Goal: Use online tool/utility: Utilize a website feature to perform a specific function

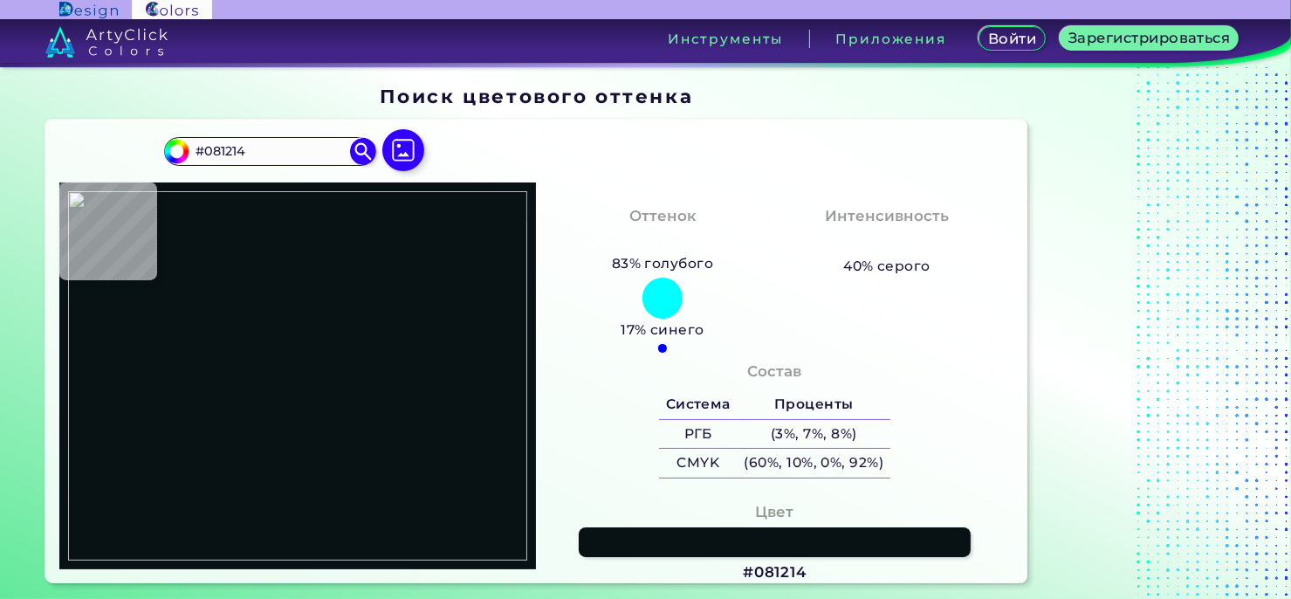
type input "#000000"
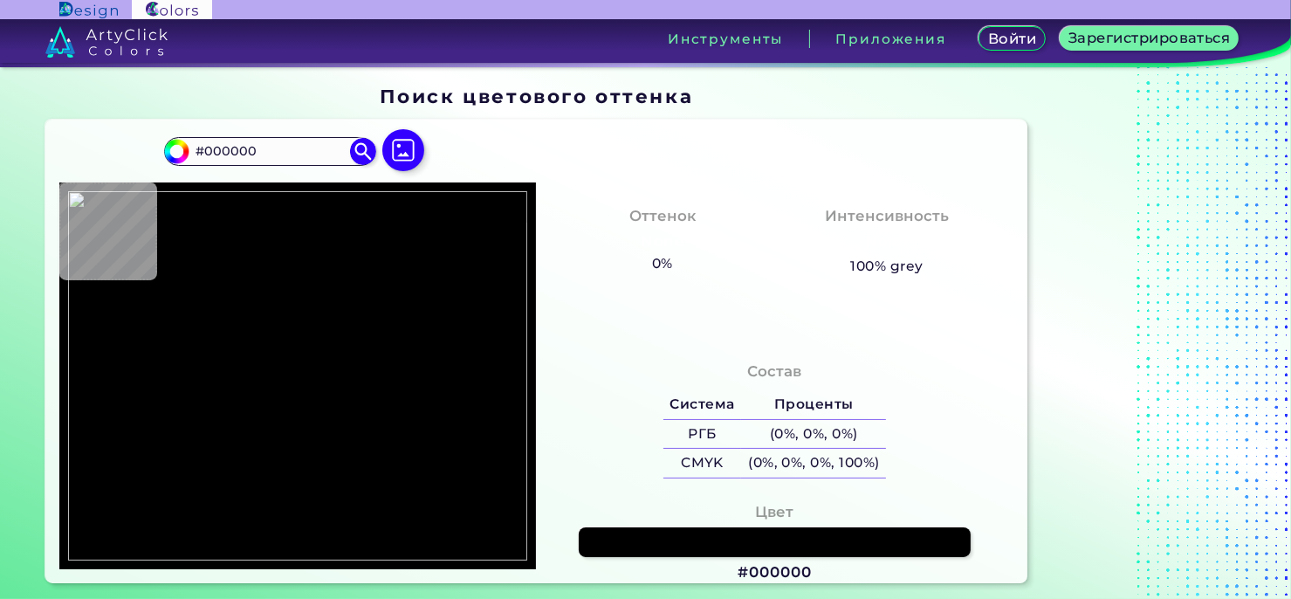
type input "#f9f9fb"
type input "#F9F9FB"
type input "#f8f7fc"
type input "#F8F7FC"
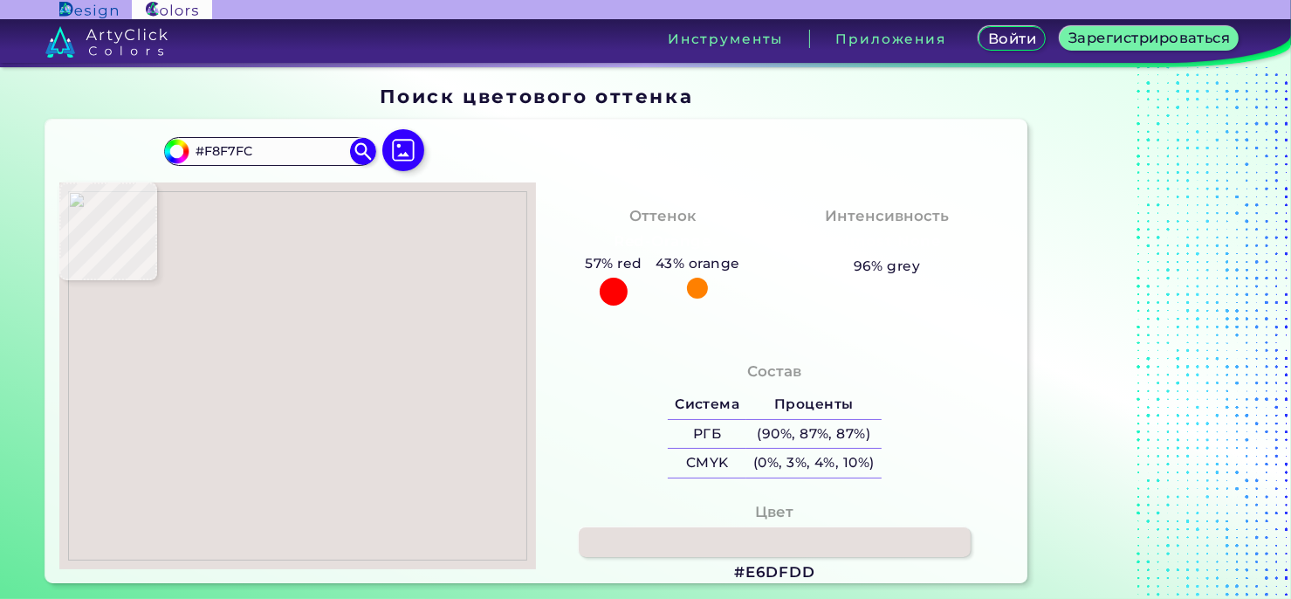
type input "#e6dfdd"
type input "#E6DFDD"
type input "#c6c9cb"
type input "#C6C9CB"
type input "#ccd1d5"
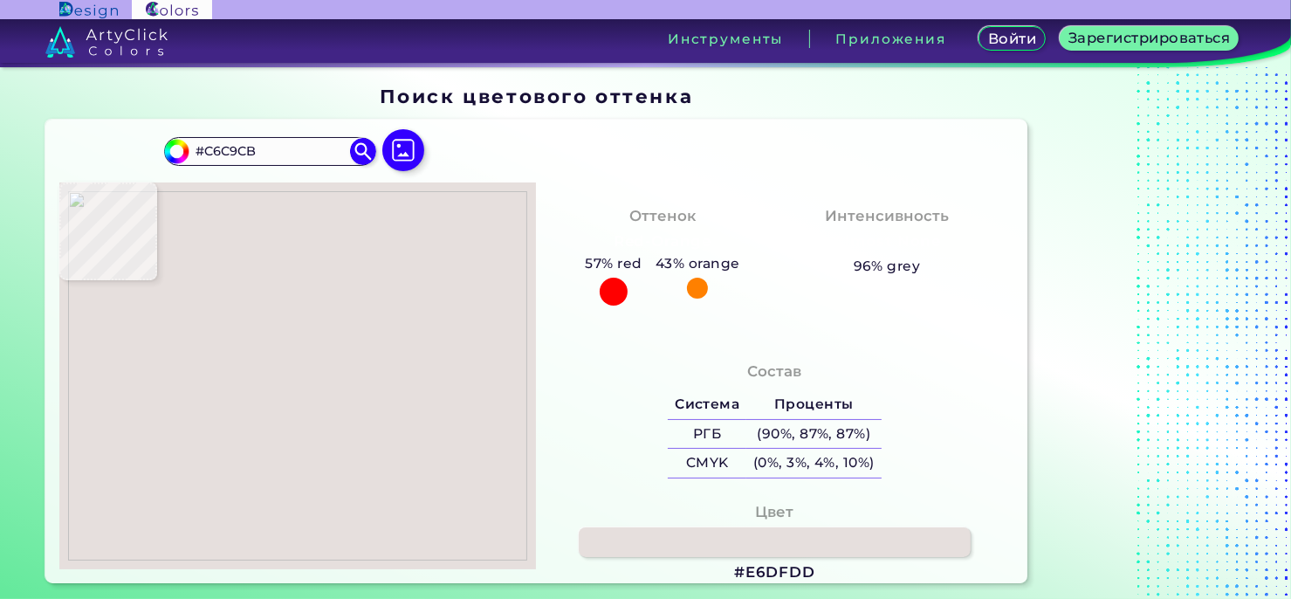
type input "#CCD1D5"
type input "#cdd2d6"
type input "#CDD2D6"
type input "#cad4d6"
type input "#CAD4D6"
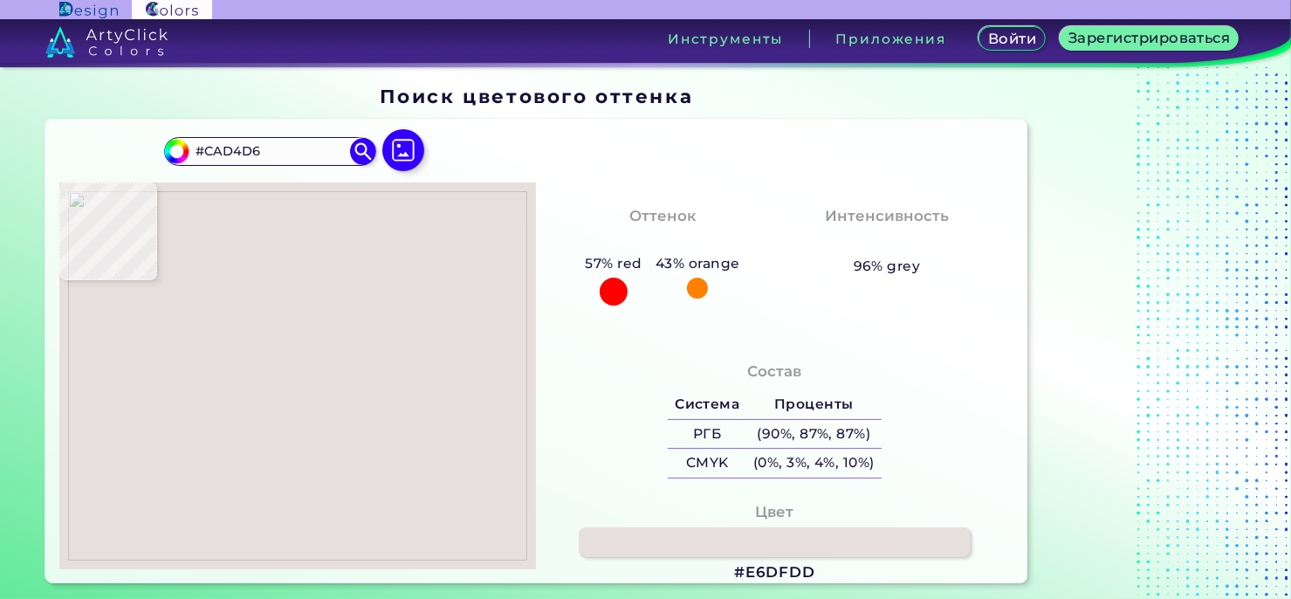
type input "#c5cdd0"
type input "#C5CDD0"
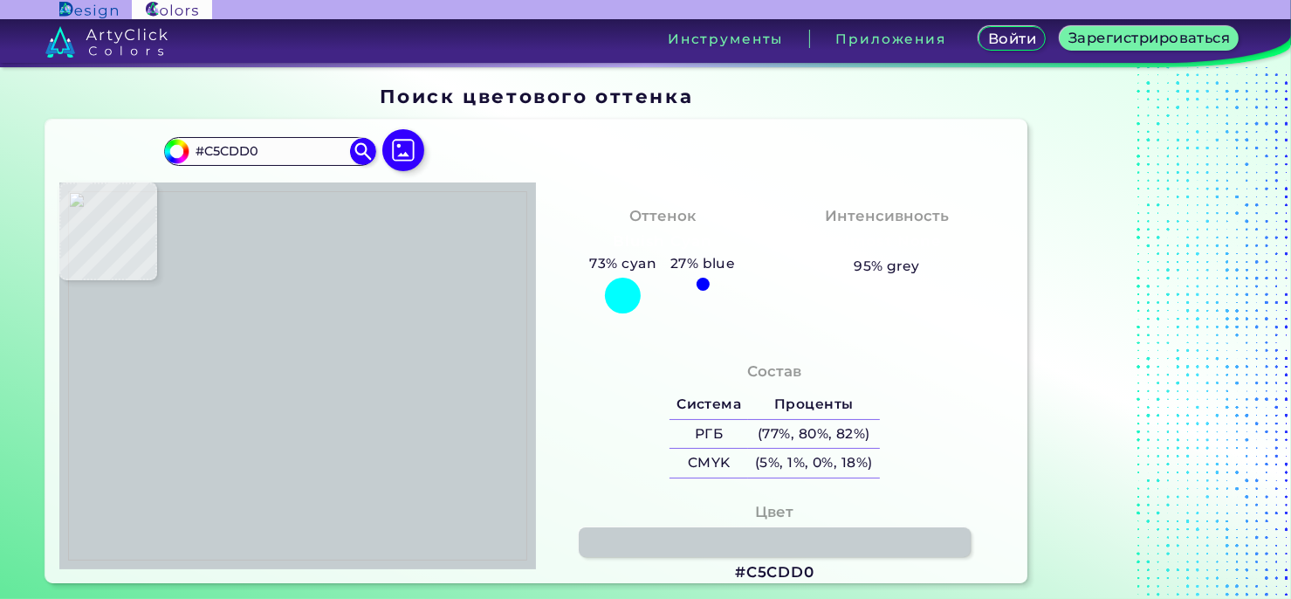
type input "#c6ced1"
type input "#C6CED1"
type input "#ccd4d7"
type input "#CCD4D7"
type input "#c9d1d4"
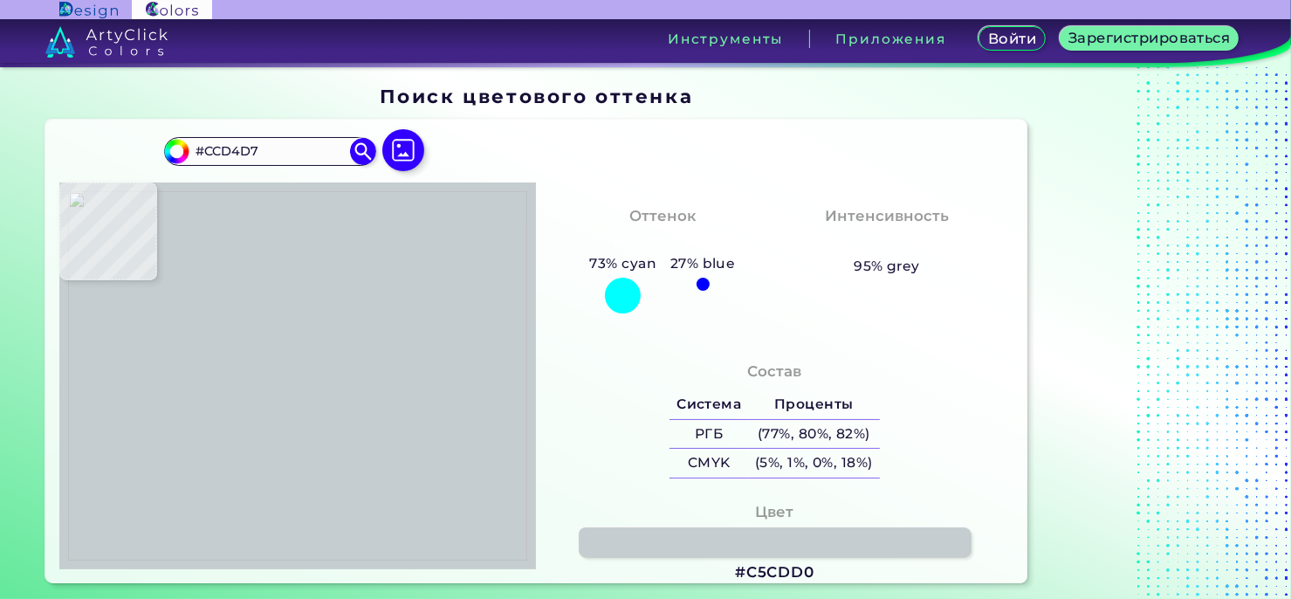
type input "#C9D1D4"
type input "#c4cccf"
type input "#C4CCCF"
type input "#c3cbce"
type input "#C3CBCE"
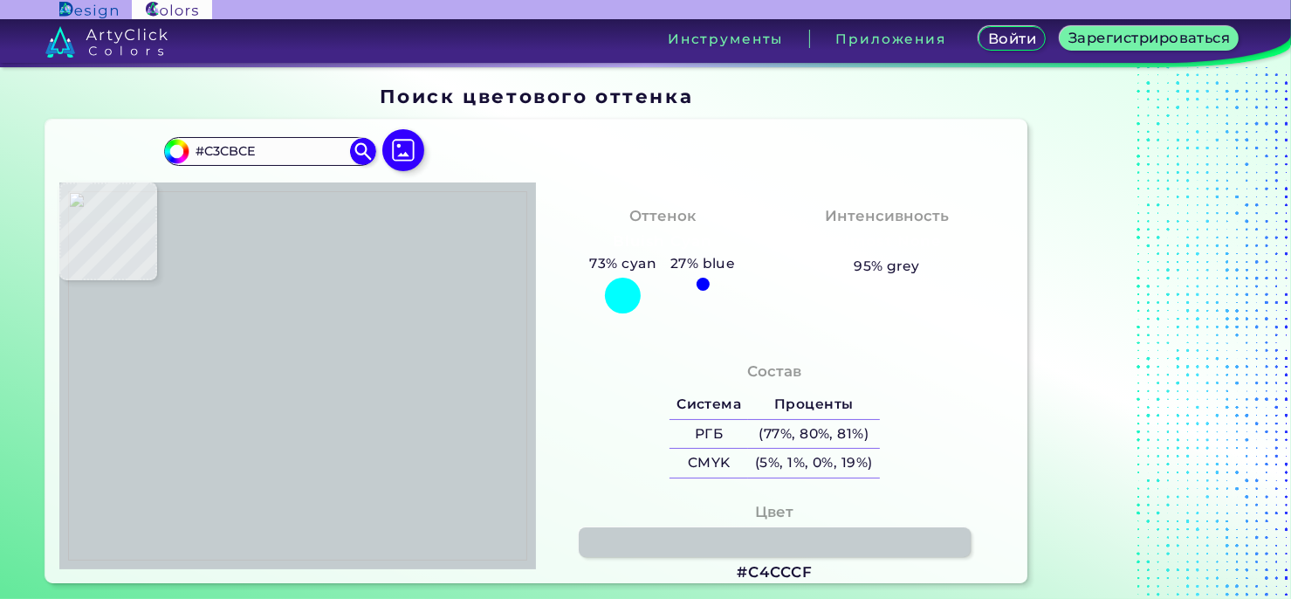
type input "#c8ccd5"
type input "#C8CCD5"
type input "#c1c8ce"
type input "#C1C8CE"
type input "#c5ccd2"
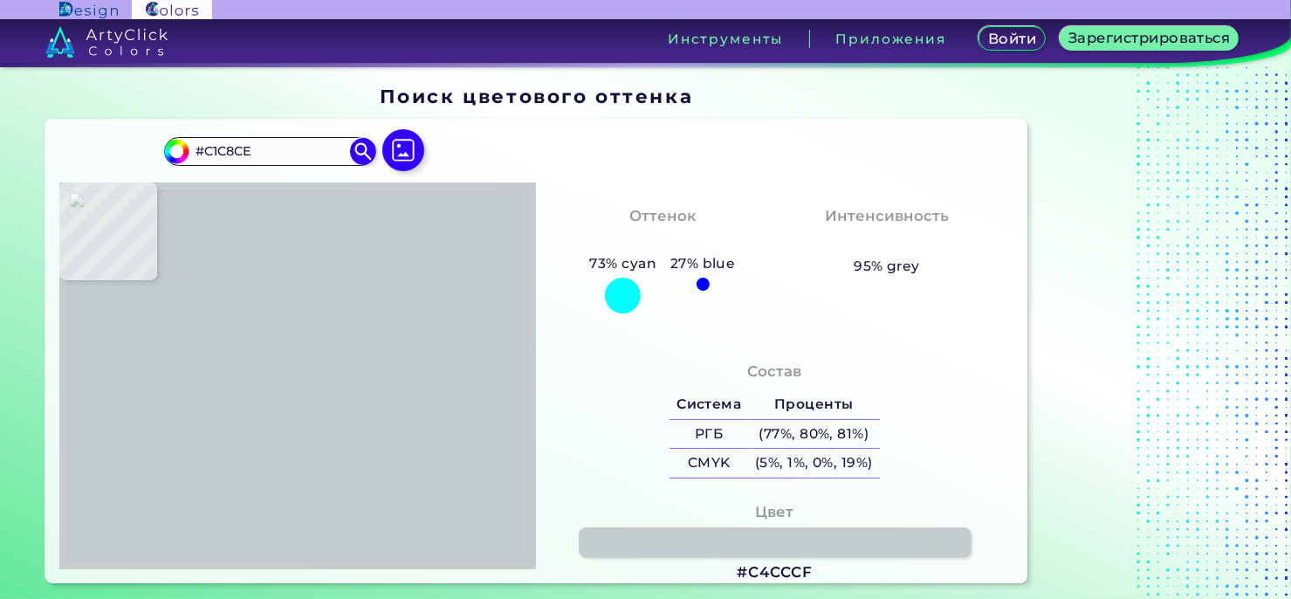
type input "#C5CCD2"
type input "#c4cbd1"
type input "#C4CBD1"
type input "#c3cad0"
type input "#C3CAD0"
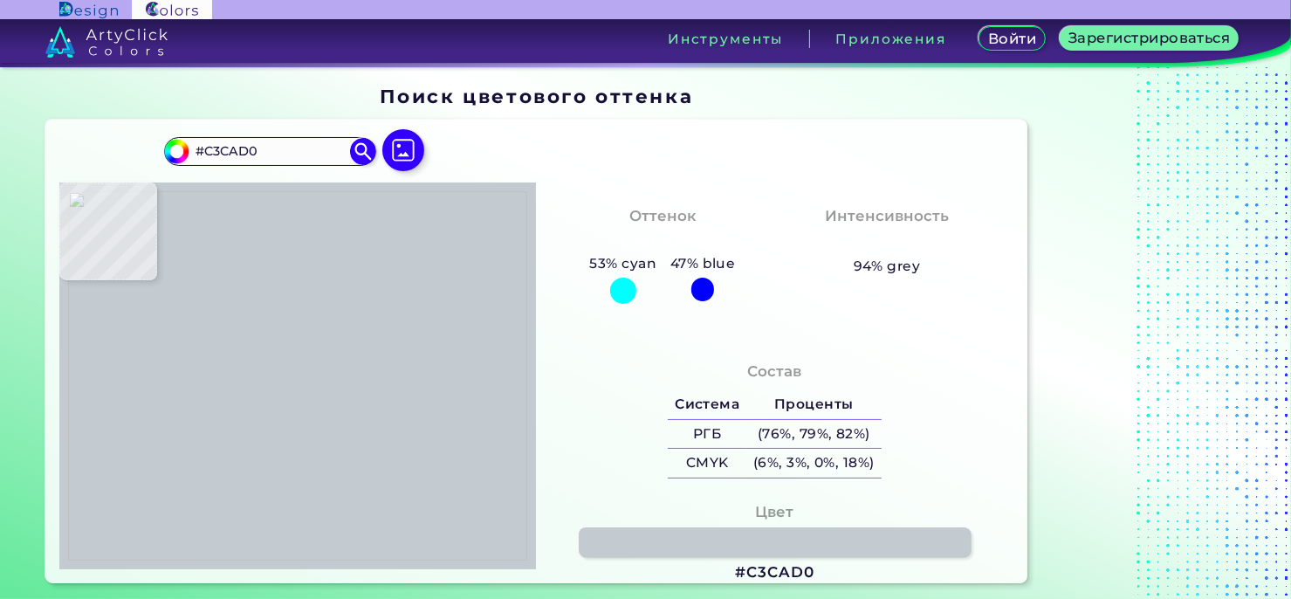
type input "#bfc6cc"
type input "#BFC6CC"
type input "#c2c9d1"
type input "#C2C9D1"
type input "#bdc2ca"
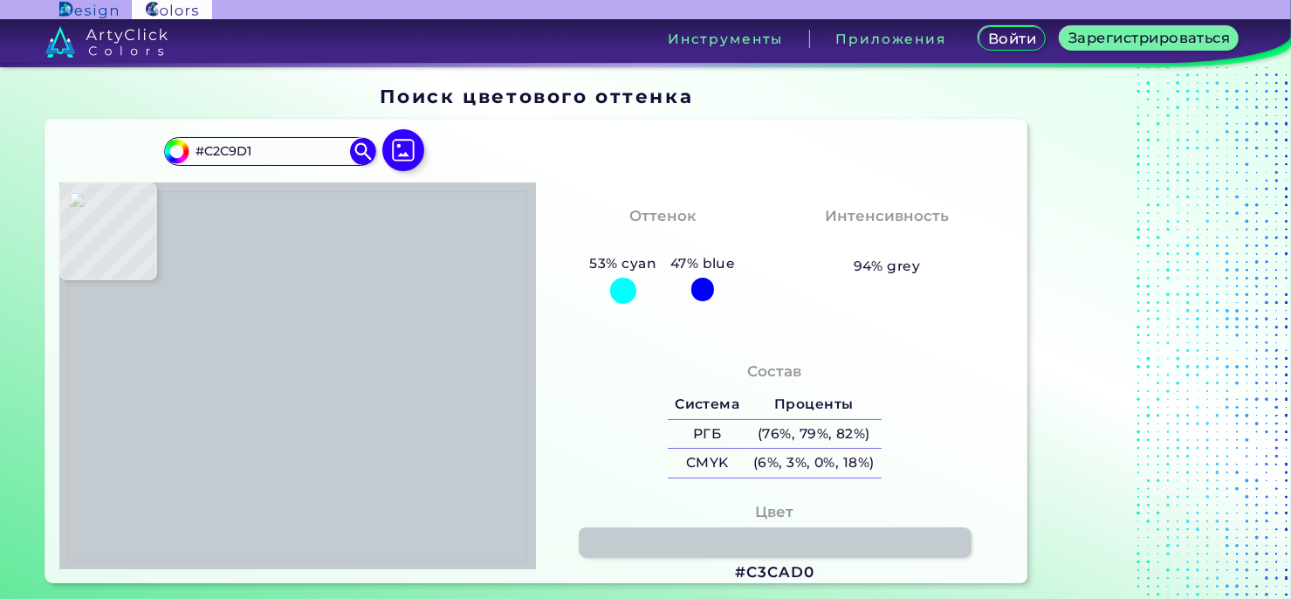
type input "#BDC2CA"
type input "#bec2cb"
type input "#BEC2CB"
type input "#bec7cc"
type input "#BEC7CC"
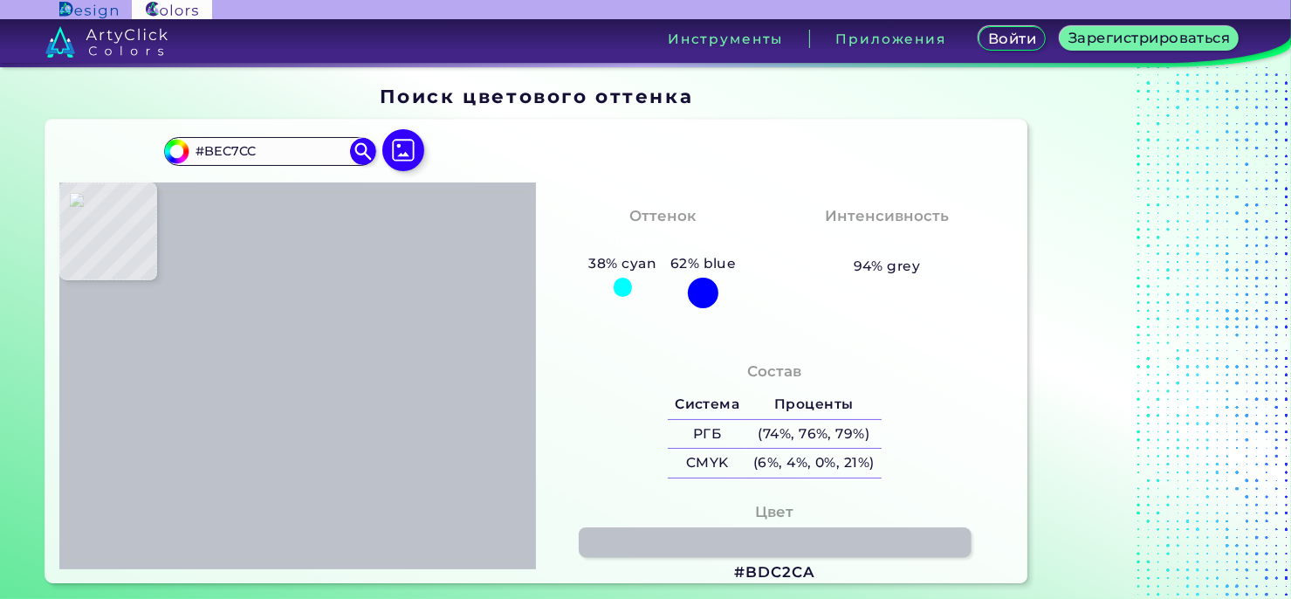
type input "#bbc4c9"
type input "#BBC4C9"
type input "#b9c2c7"
type input "#B9C2C7"
type input "#bdc6cb"
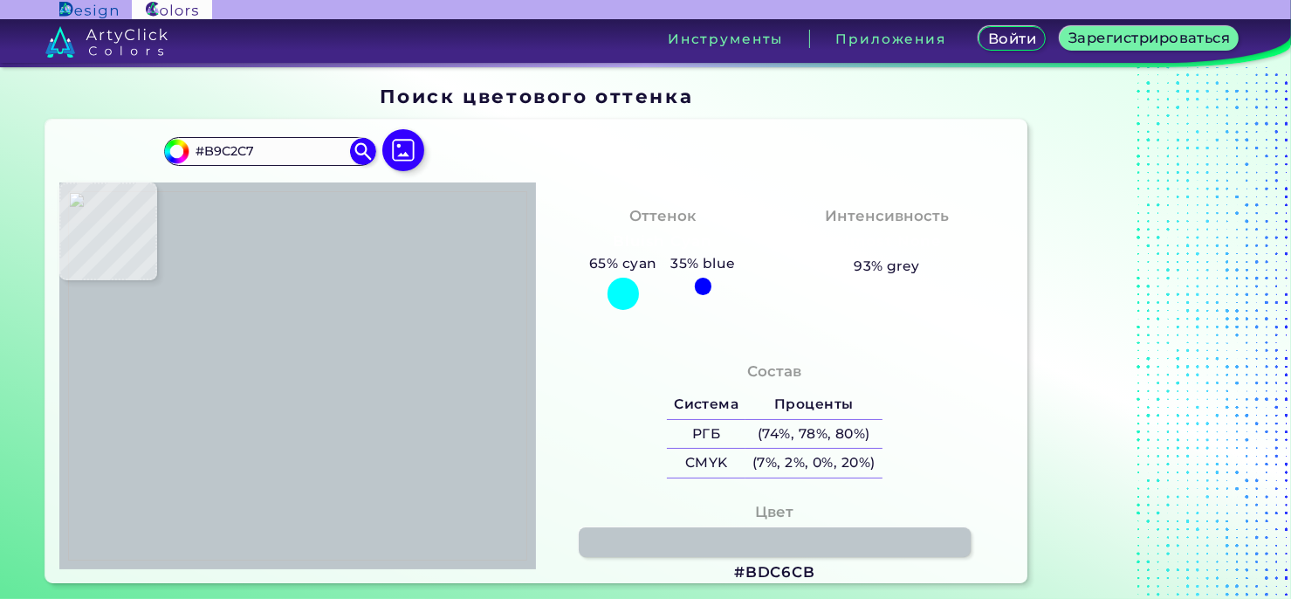
type input "#BDC6CB"
type input "#bcc5ca"
type input "#BCC5CA"
type input "#bfc8cd"
type input "#BFC8CD"
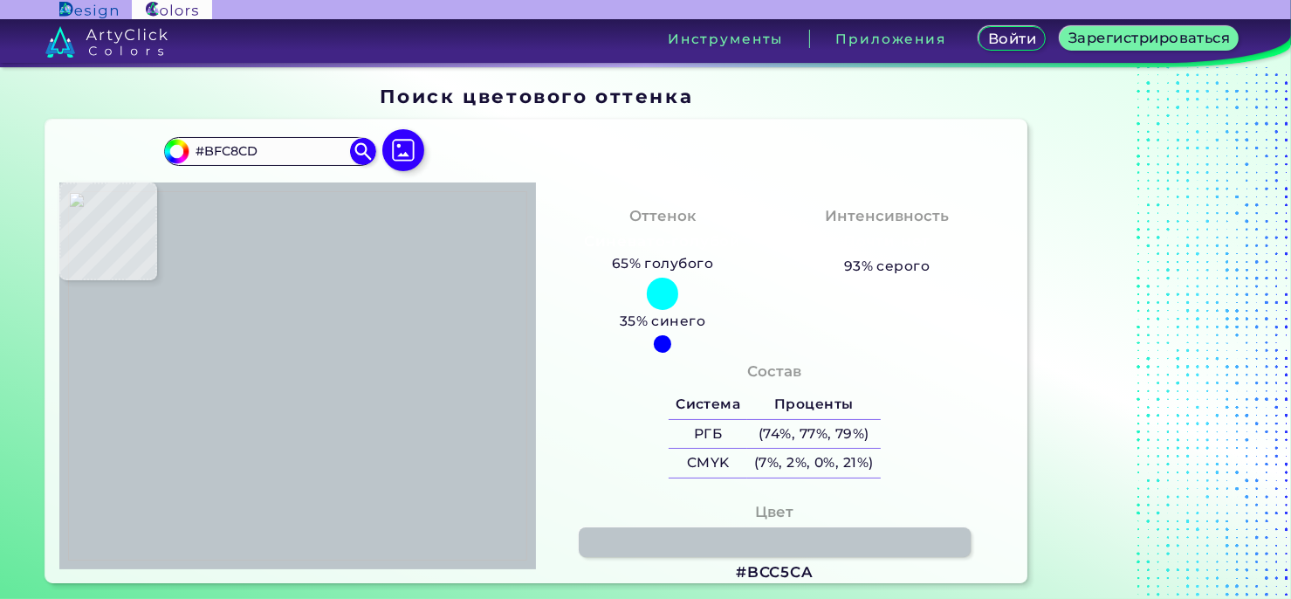
type input "#bec7cc"
type input "#BEC7CC"
type input "#bbc4c9"
type input "#BBC4C9"
type input "#bfc8cd"
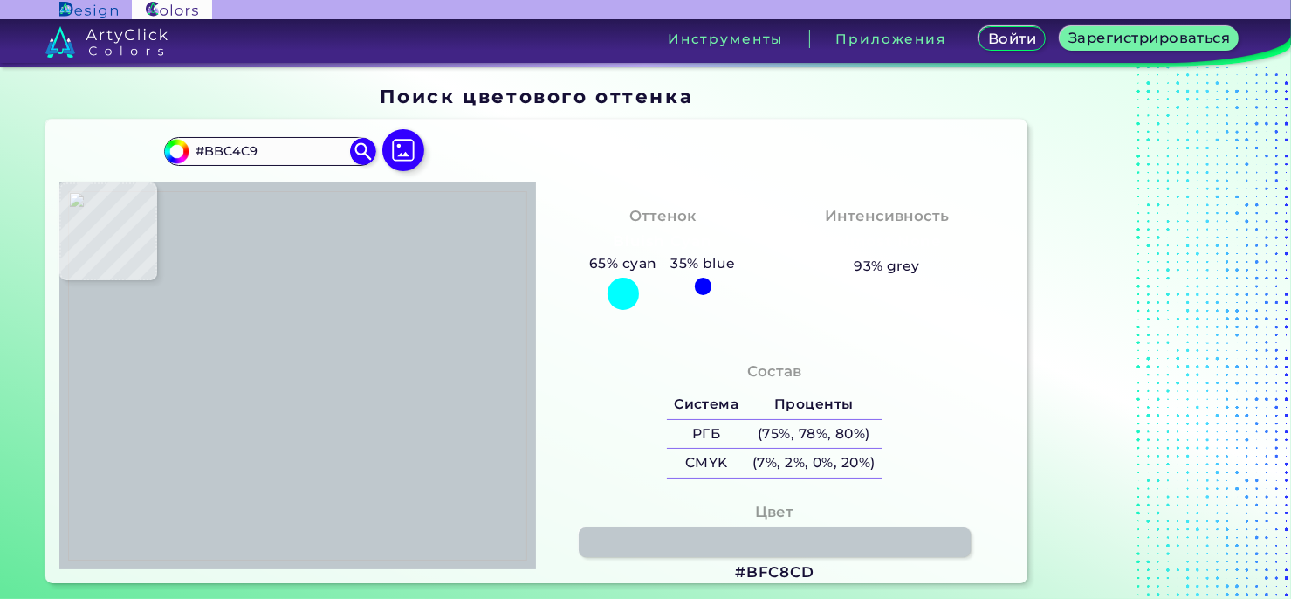
type input "#BFC8CD"
type input "#bcc5ca"
type input "#BCC5CA"
type input "#bfc8cd"
type input "#BFC8CD"
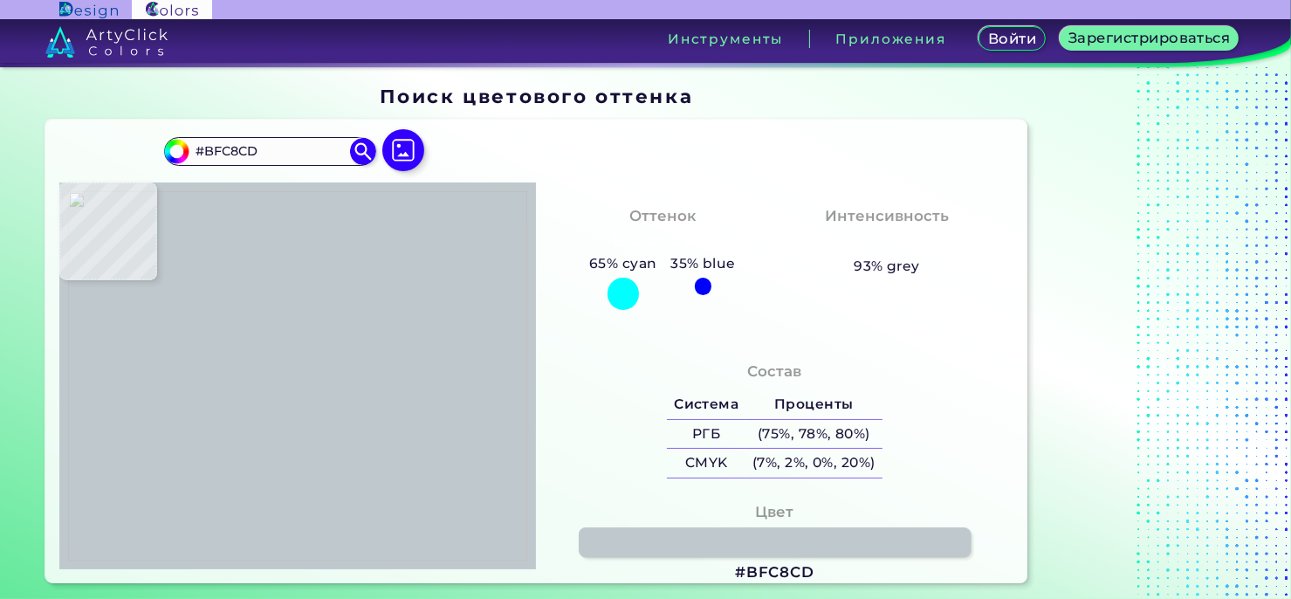
type input "#c3ccd1"
type input "#C3CCD1"
type input "#c2c9cf"
type input "#C2C9CF"
type input "#bcc1c7"
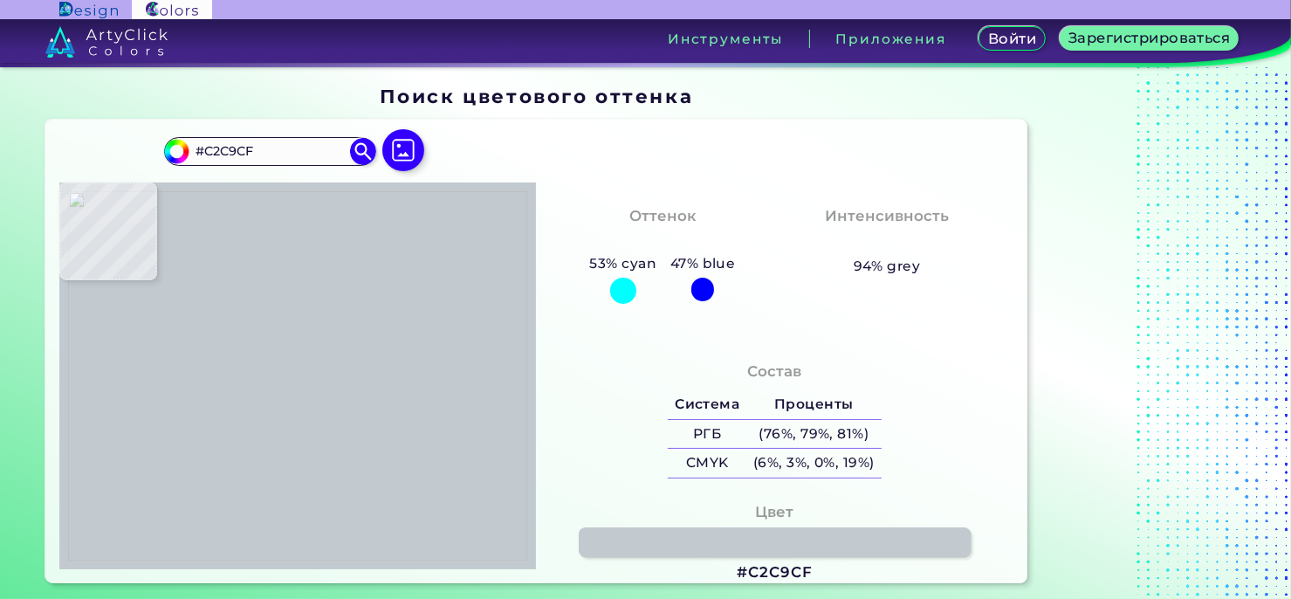
type input "#BCC1C7"
type input "#c8cdd3"
type input "#C8CDD3"
type input "#c4c9cf"
type input "#C4C9CF"
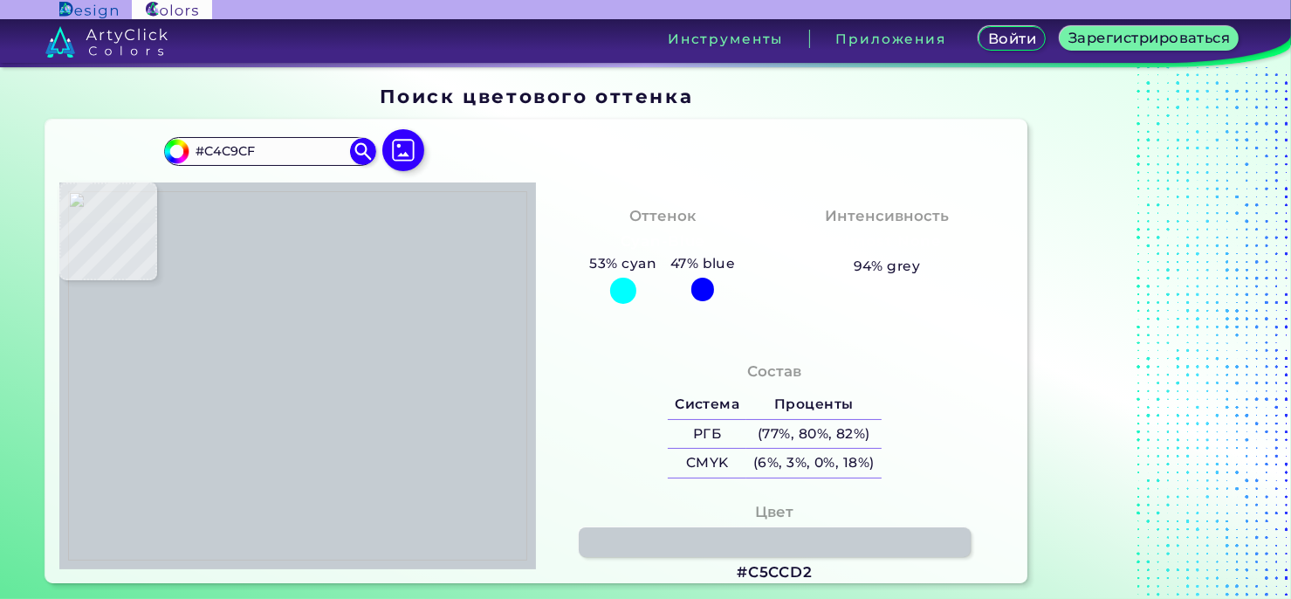
type input "#c5ccd2"
type input "#C5CCD2"
type input "#c8cfd5"
type input "#C8CFD5"
type input "#c4cbd1"
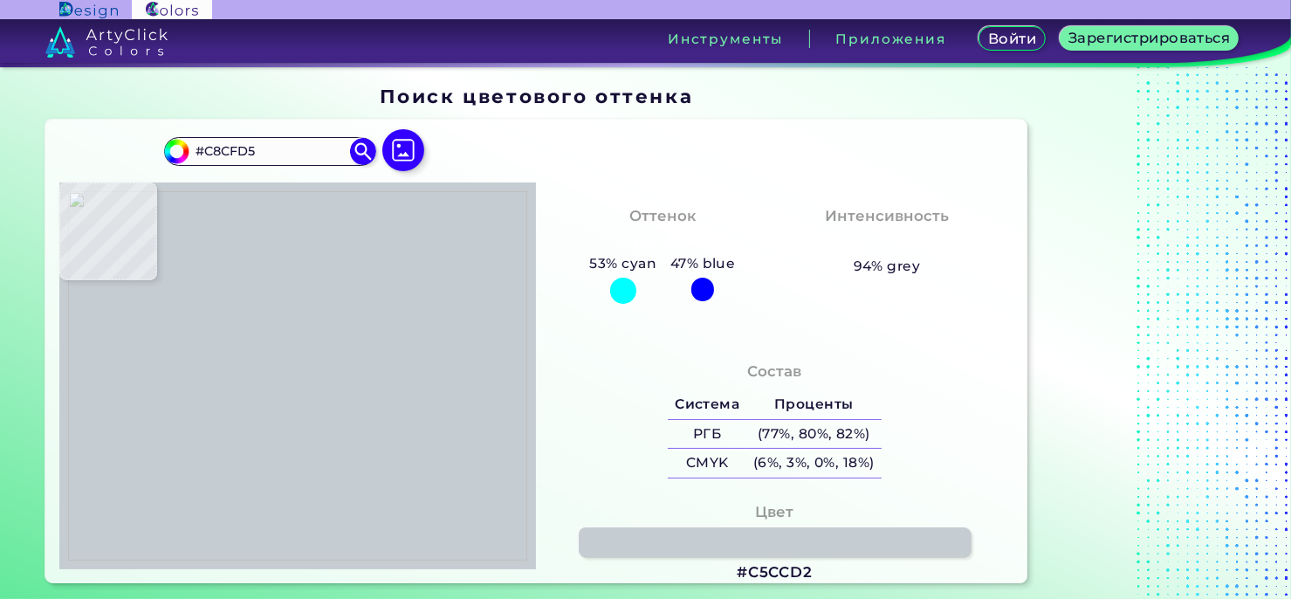
type input "#C4CBD1"
type input "#c6cdd3"
type input "#C6CDD3"
type input "#c5ccd2"
type input "#C5CCD2"
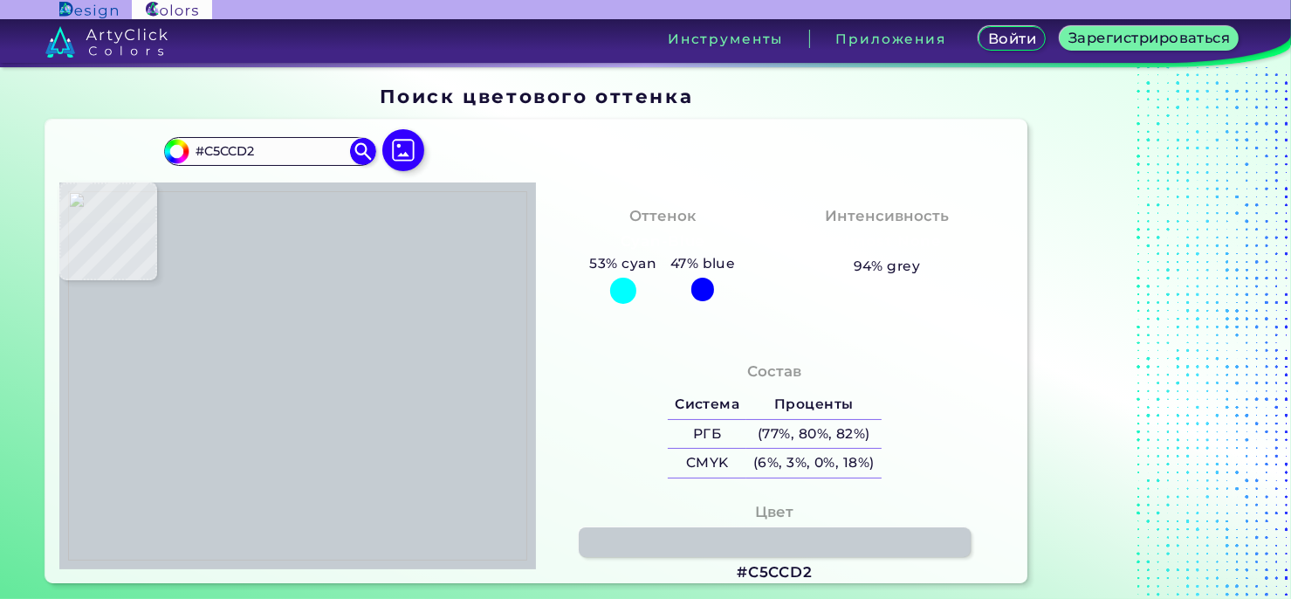
type input "#c3cad0"
type input "#C3CAD0"
type input "#c2c9cf"
type input "#C2C9CF"
type input "#c3cad0"
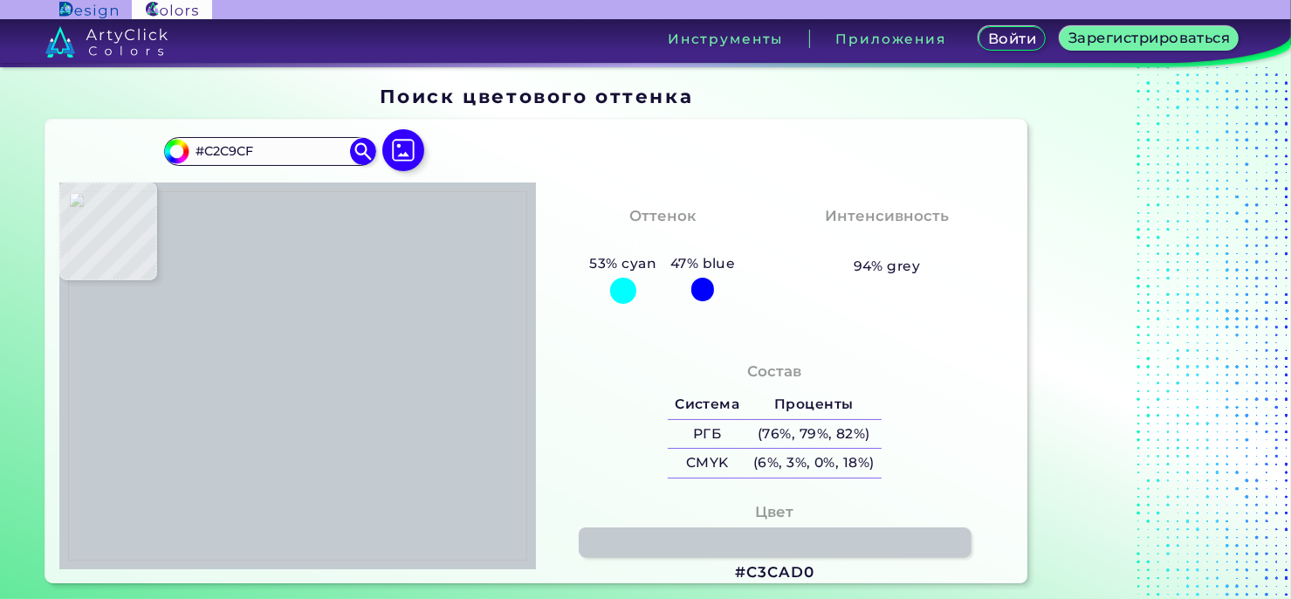
type input "#C3CAD0"
type input "#c7ced4"
type input "#C7CED4"
type input "#c4cbd1"
type input "#C4CBD1"
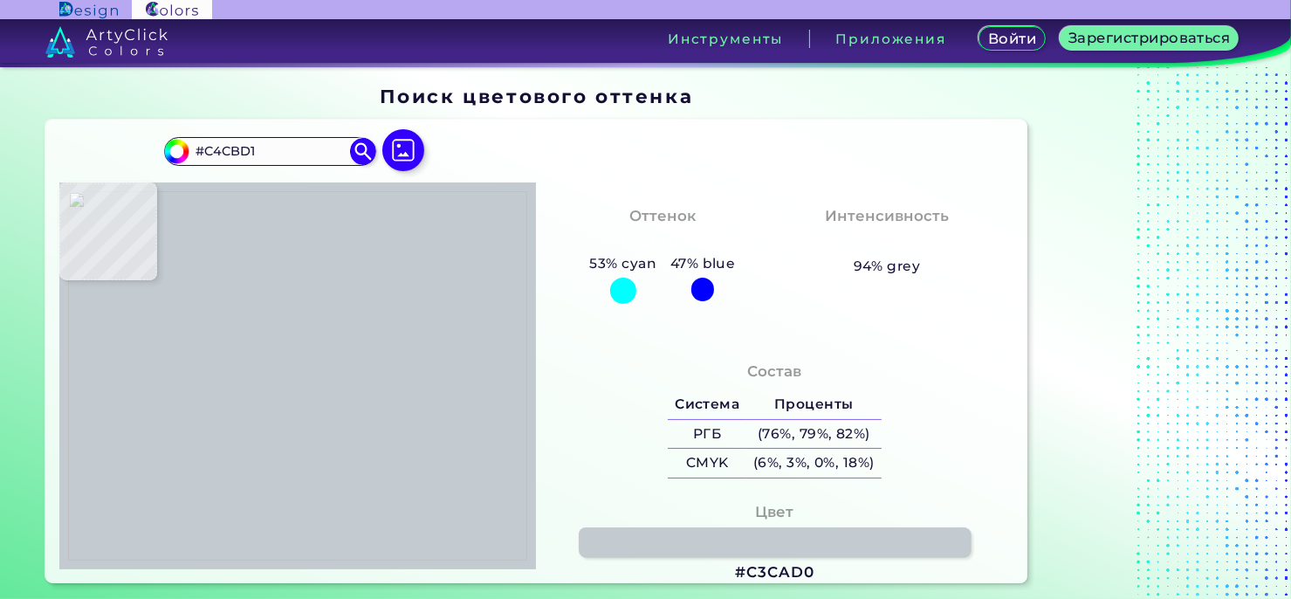
type input "#c2c9d1"
type input "#C2C9D1"
type input "#c4cbd2"
type input "#C4CBD2"
type input "#c2cacd"
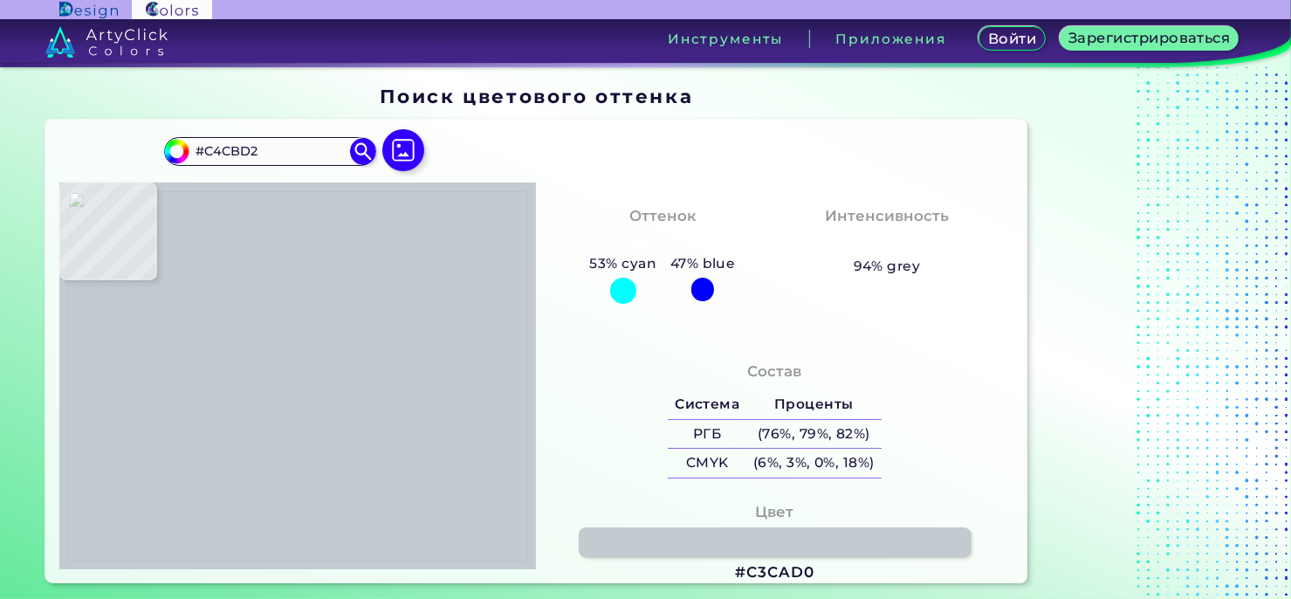
type input "#C2CACD"
type input "#c9d1d4"
type input "#C9D1D4"
type input "#c6ced1"
type input "#C6CED1"
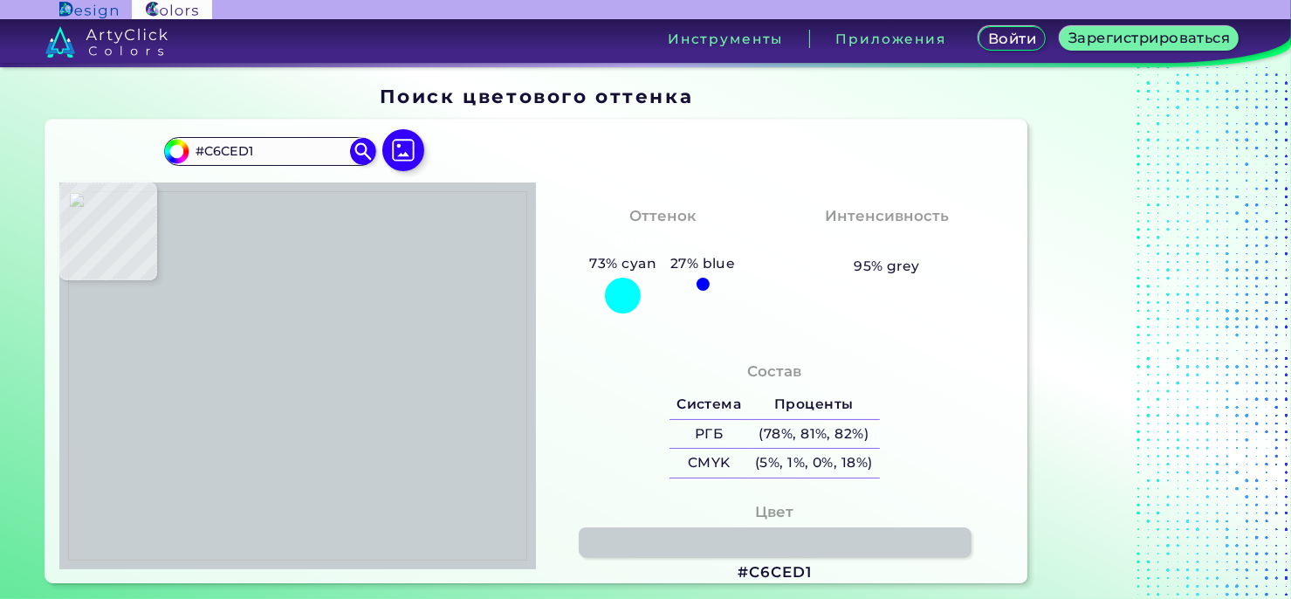
type input "#c5cdd0"
type input "#C5CDD0"
type input "#c3cbce"
type input "#C3CBCE"
type input "#bac2c5"
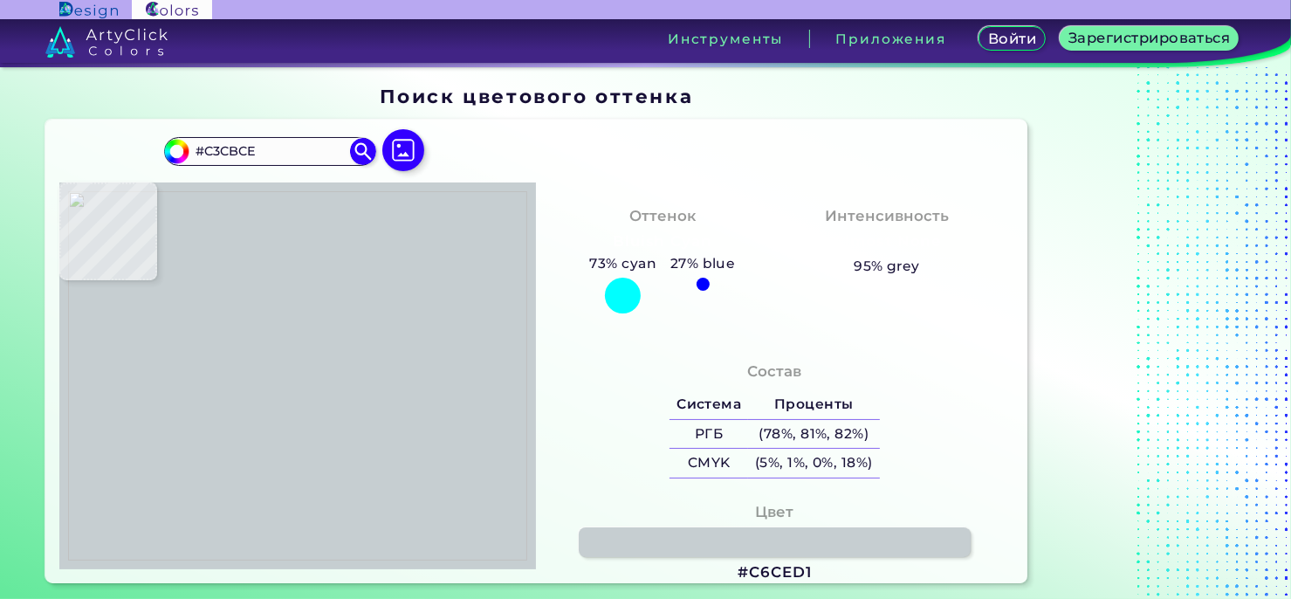
type input "#BAC2C5"
type input "#c2cacd"
type input "#C2CACD"
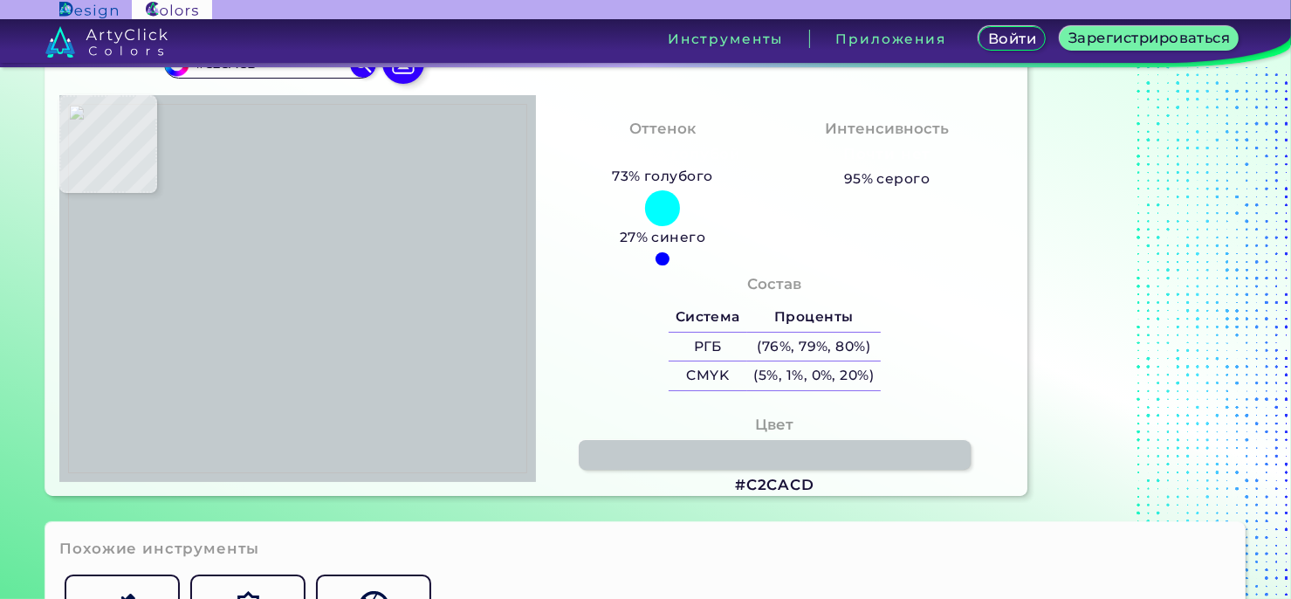
type input "#808e99"
type input "#808E99"
type input "#9aa8b3"
type input "#9AA8B3"
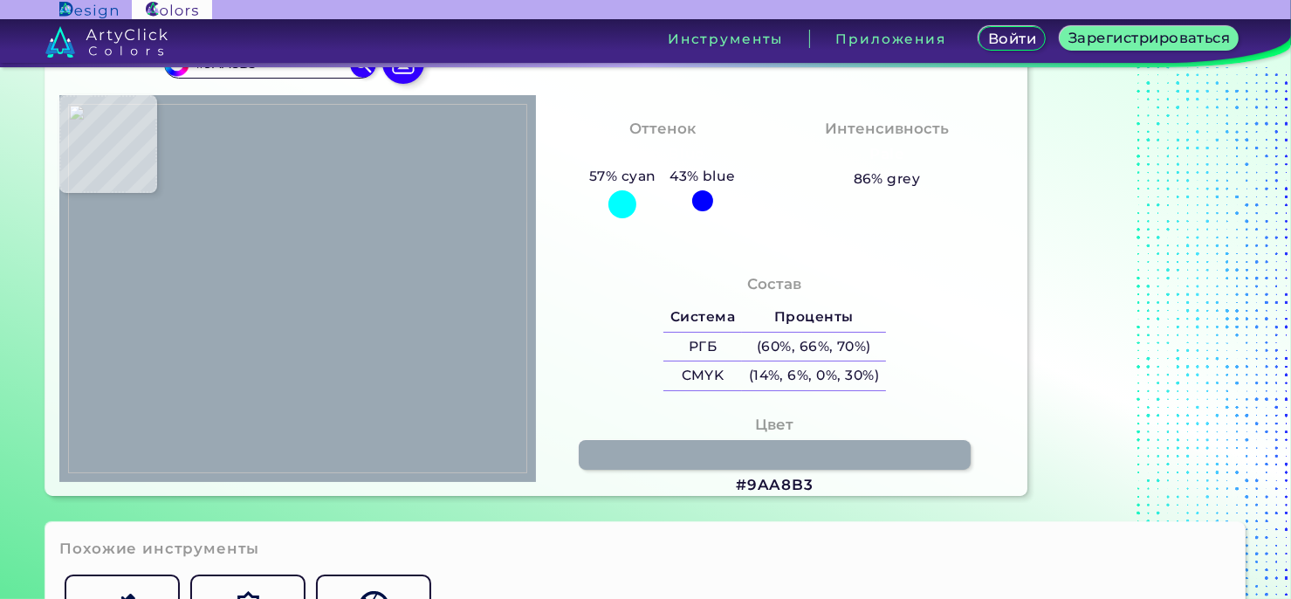
type input "#7f8d9a"
type input "#7F8D9A"
type input "#99a7b4"
type input "#99A7B4"
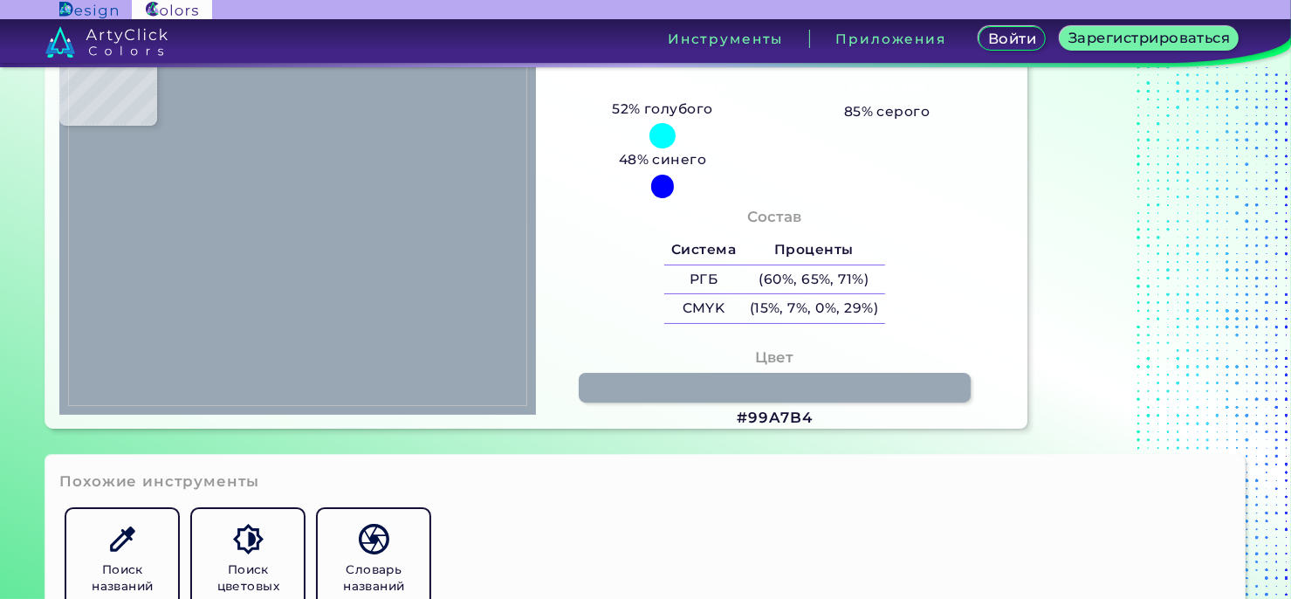
scroll to position [175, 0]
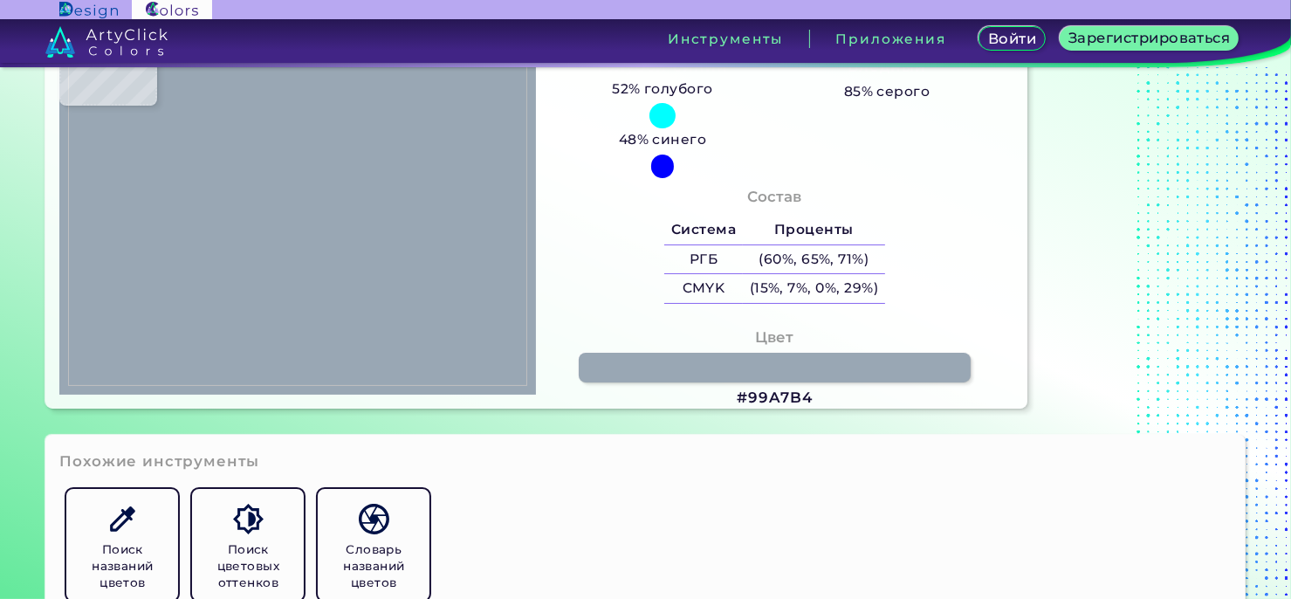
type input "#9baac1"
type input "#9BAAC1"
type input "#8796ad"
type input "#8796AD"
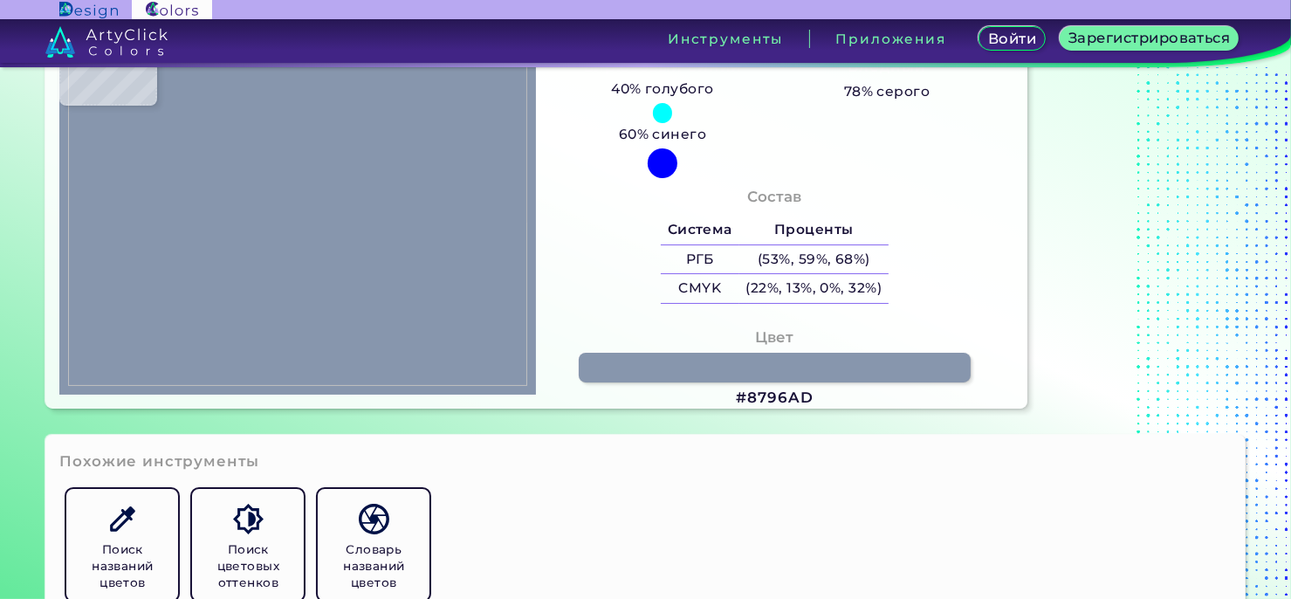
type input "#9dacc3"
type input "#9DACC3"
type input "#8897ac"
type input "#8897AC"
type input "#91a0b5"
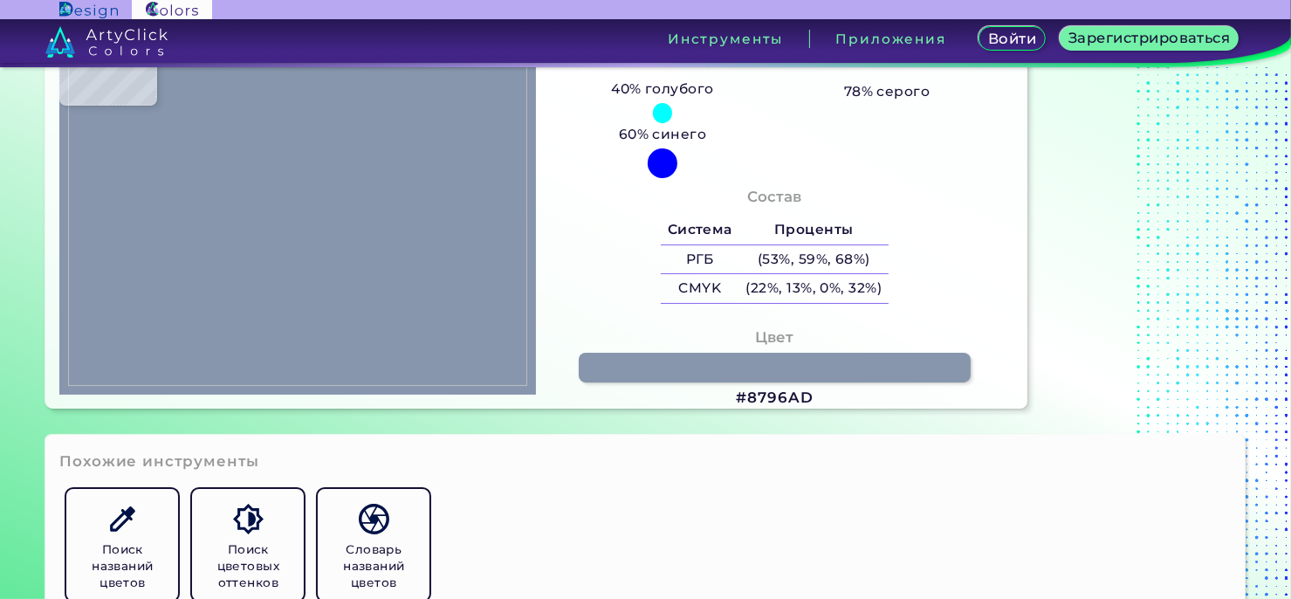
type input "#91A0B5"
type input "#a4b3ca"
type input "#A4B3CA"
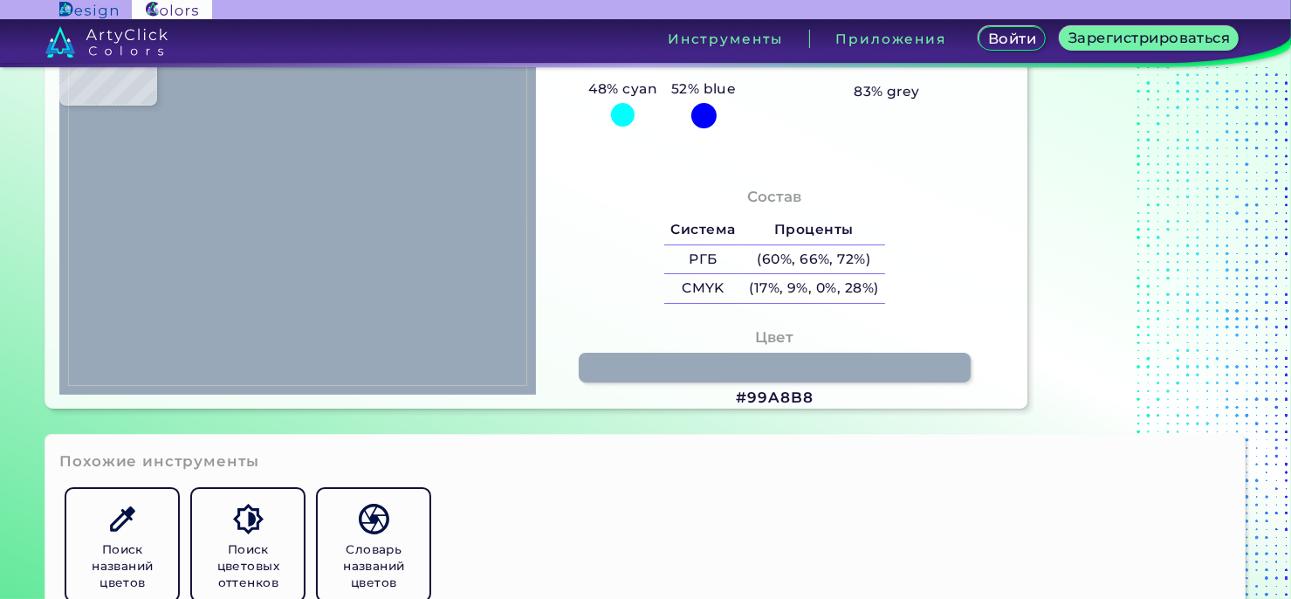
type input "#99a8b8"
type input "#99A8B8"
type input "#adbccd"
type input "#ADBCCD"
type input "#f8eeec"
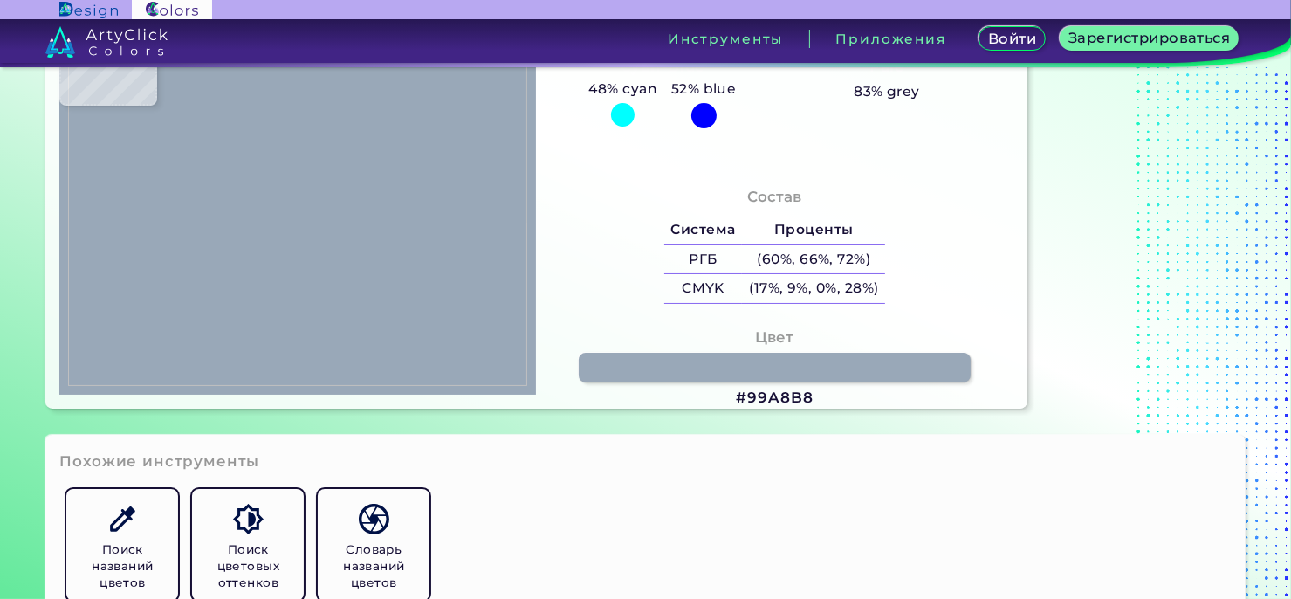
type input "#F8EEEC"
type input "#fef4f2"
type input "#FEF4F2"
type input "#93a1ac"
type input "#93A1AC"
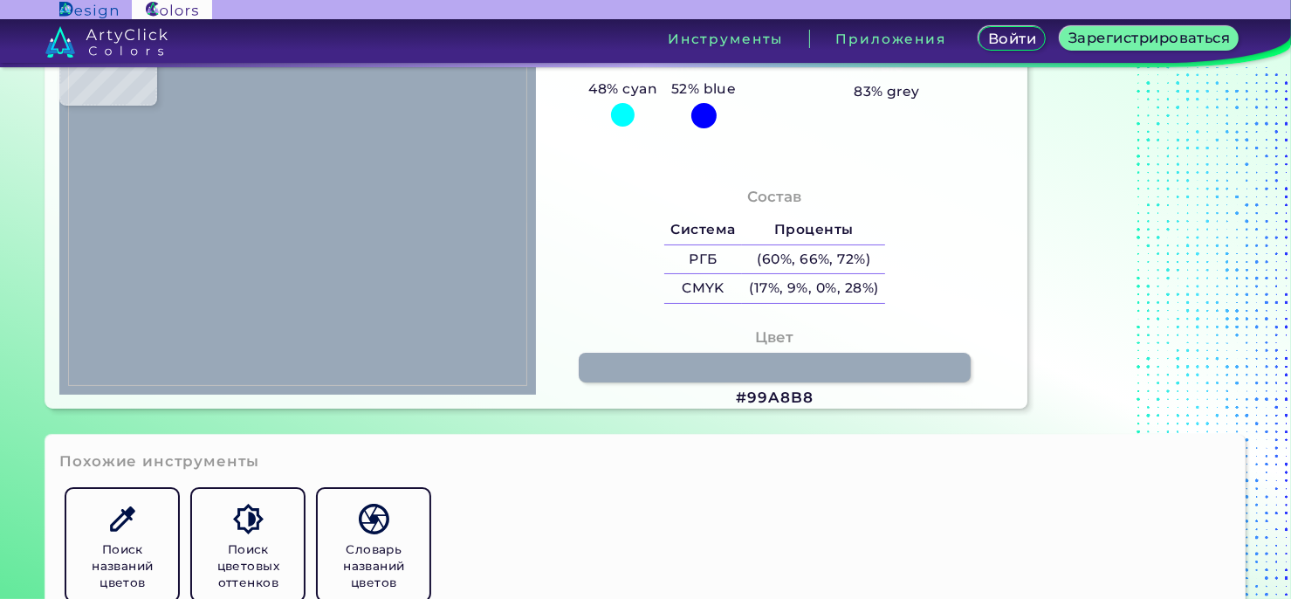
type input "#8e9ca7"
type input "#8E9CA7"
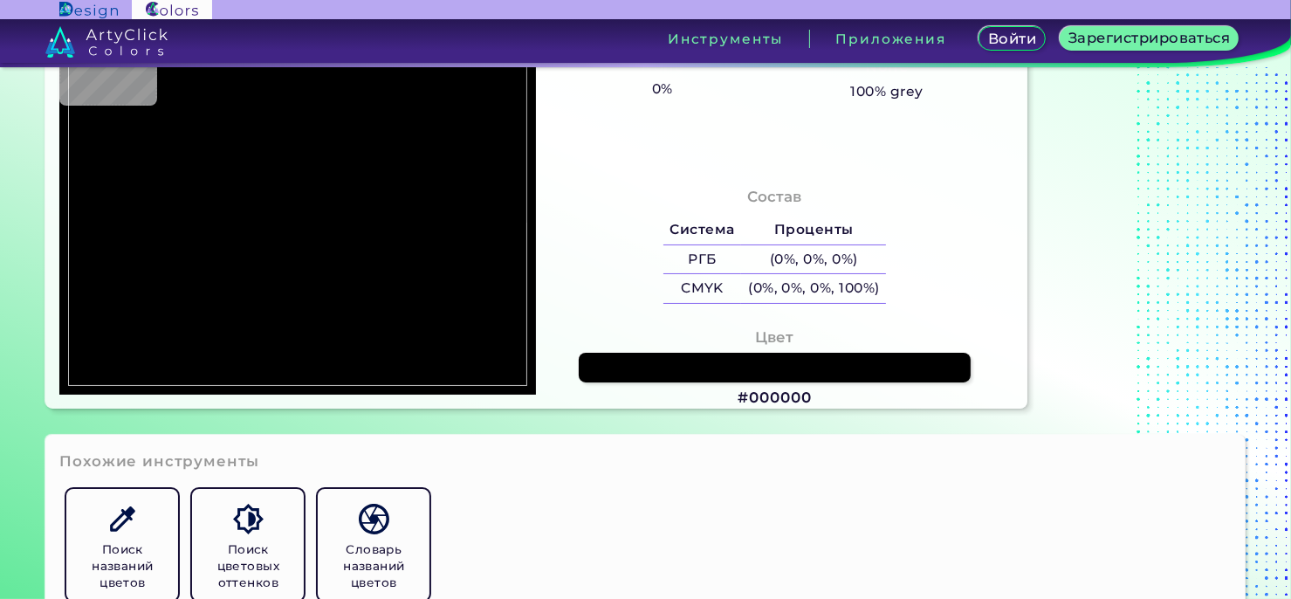
type input "#000000"
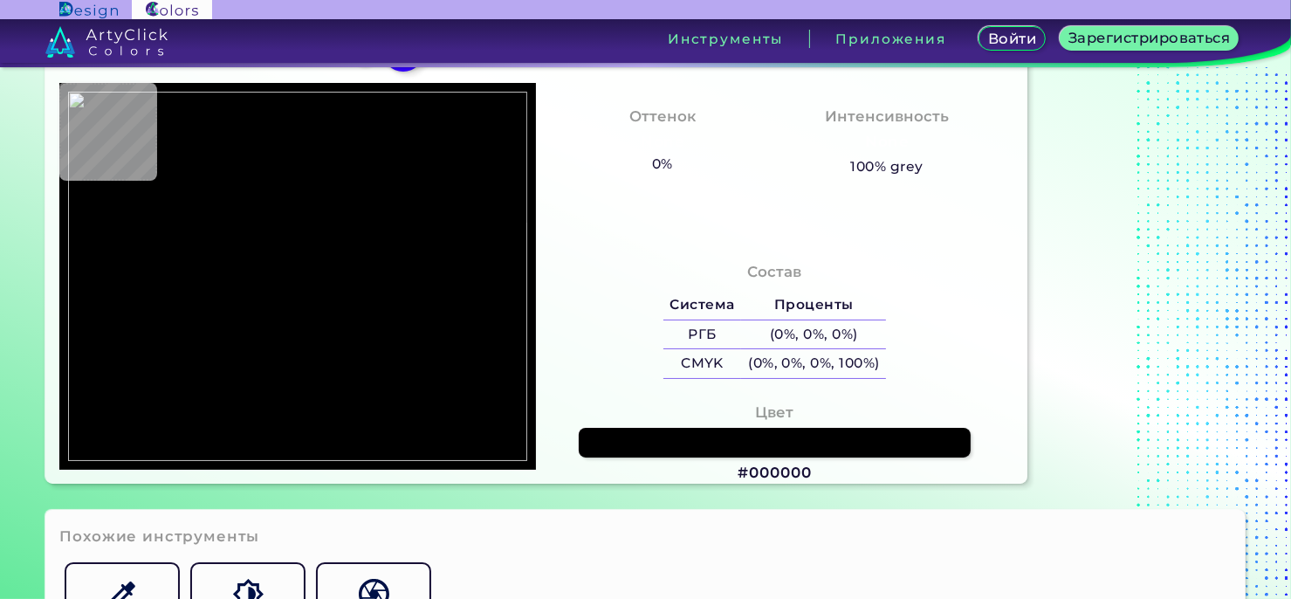
scroll to position [35, 0]
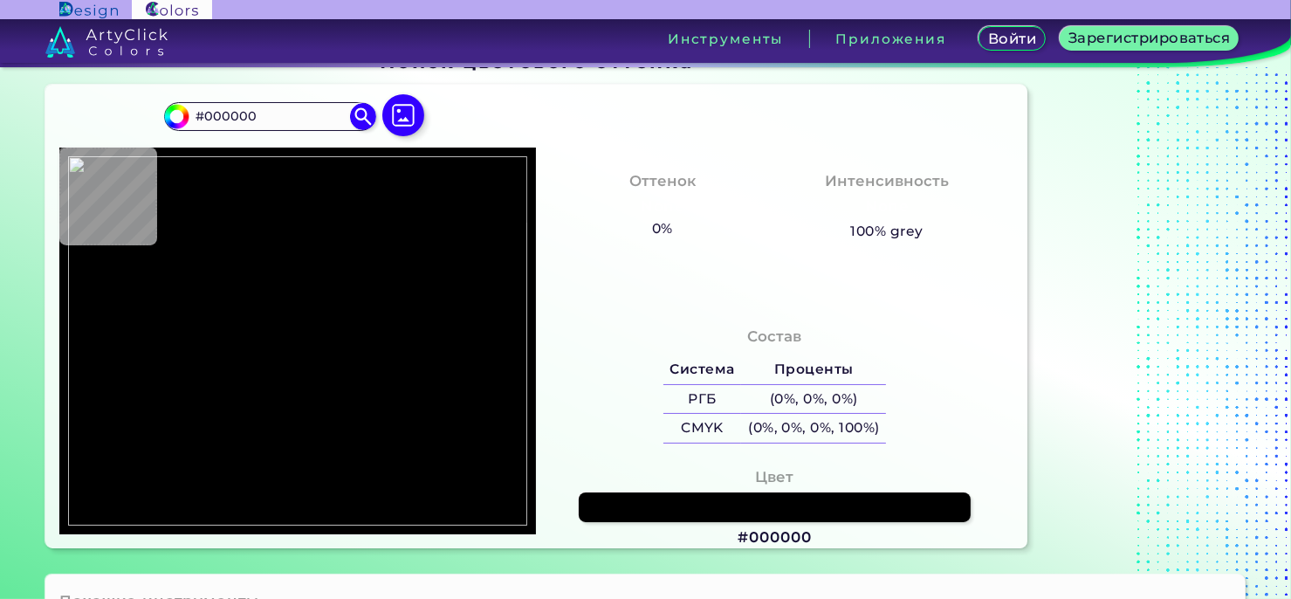
type input "#898a7c"
type input "#898A7C"
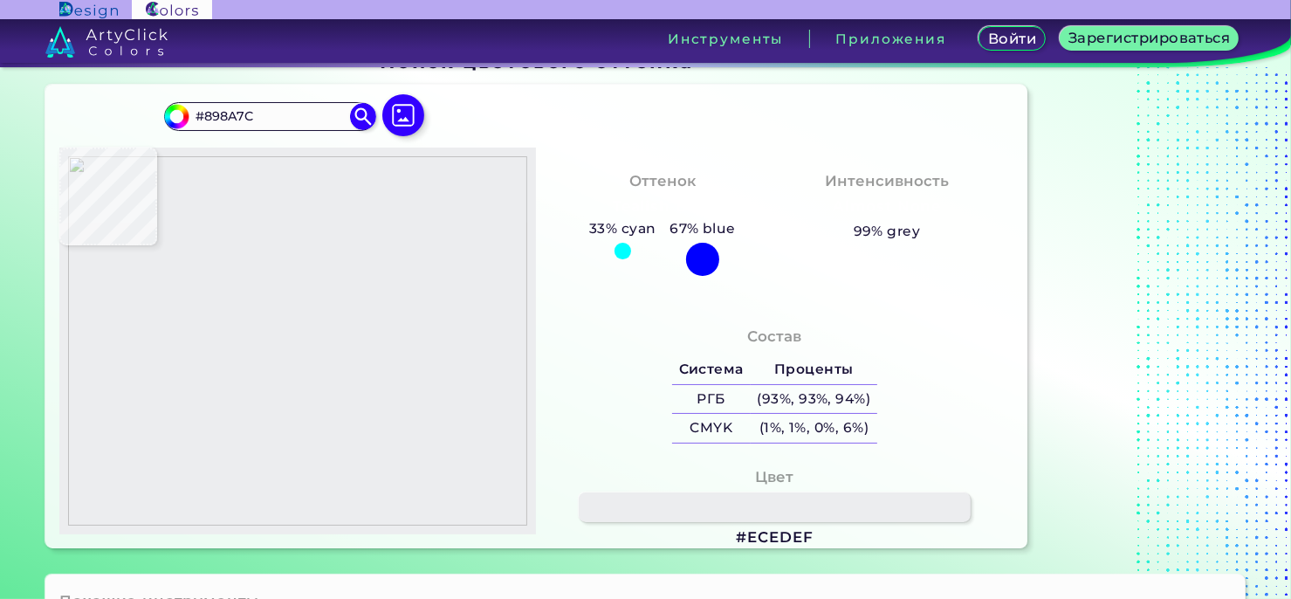
type input "#ecedef"
type input "#ECEDEF"
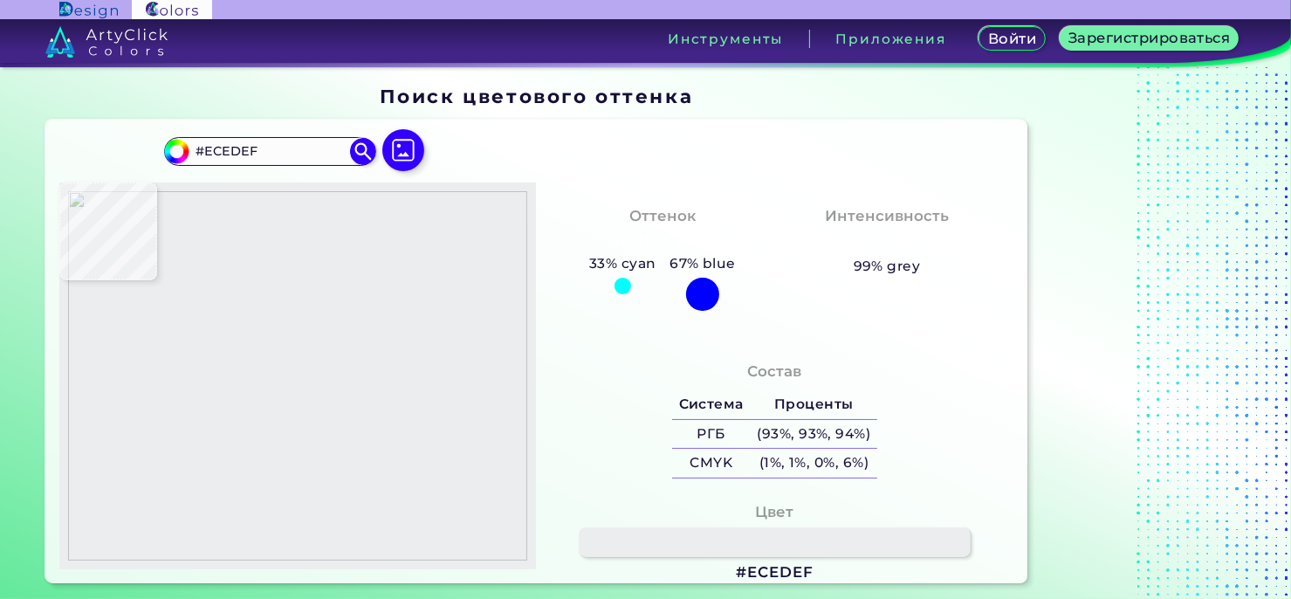
type input "#eef2f5"
type input "#EEF2F5"
type input "#f4f5f5"
type input "#F4F5F5"
type input "#c7cfd2"
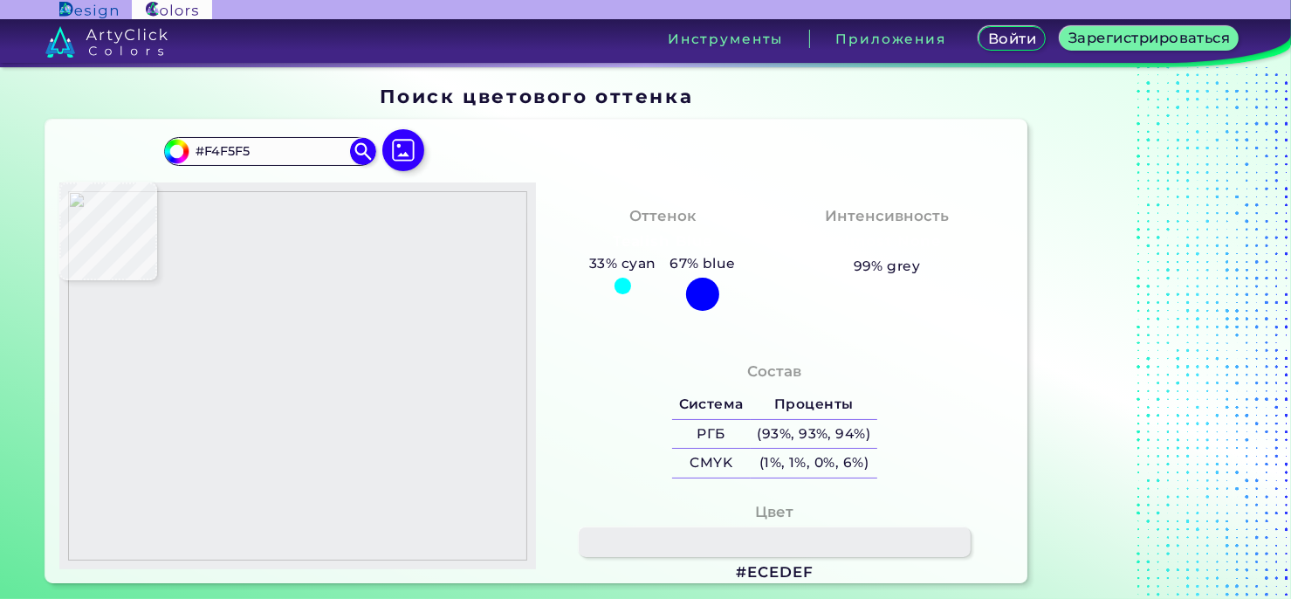
type input "#C7CFD2"
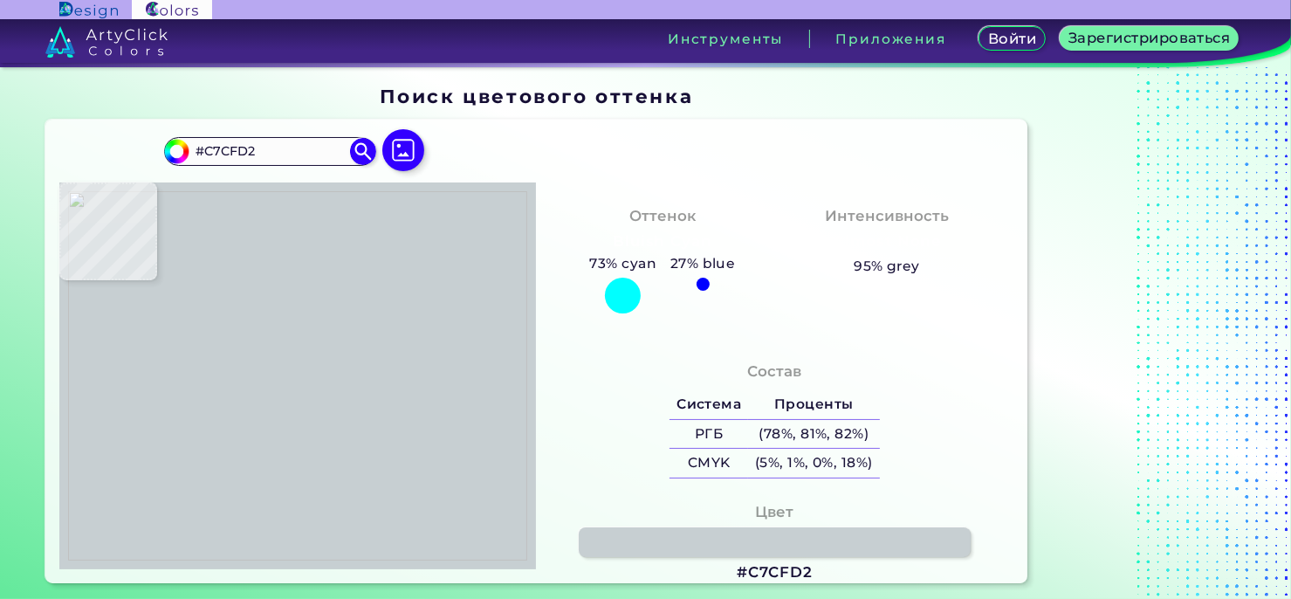
type input "#c9d1d4"
type input "#C9D1D4"
type input "#c4cccf"
type input "#C4CCCF"
type input "#c6ced1"
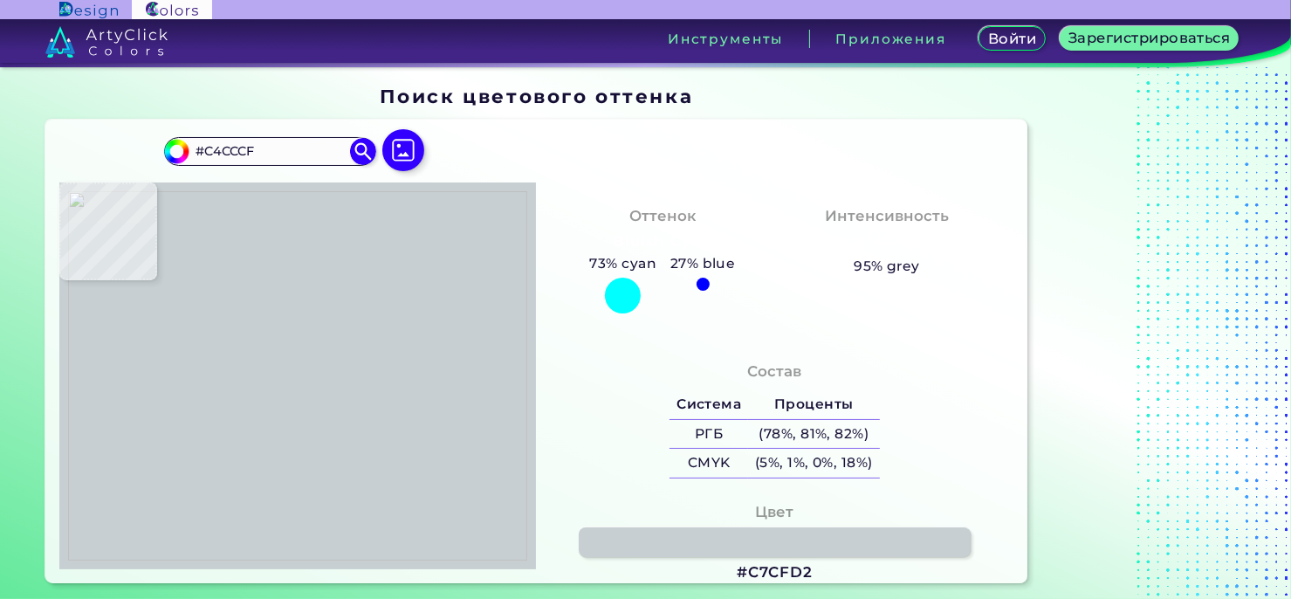
type input "#C6CED1"
type input "#c8d0d3"
type input "#C8D0D3"
type input "#c1c9cc"
type input "#C1C9CC"
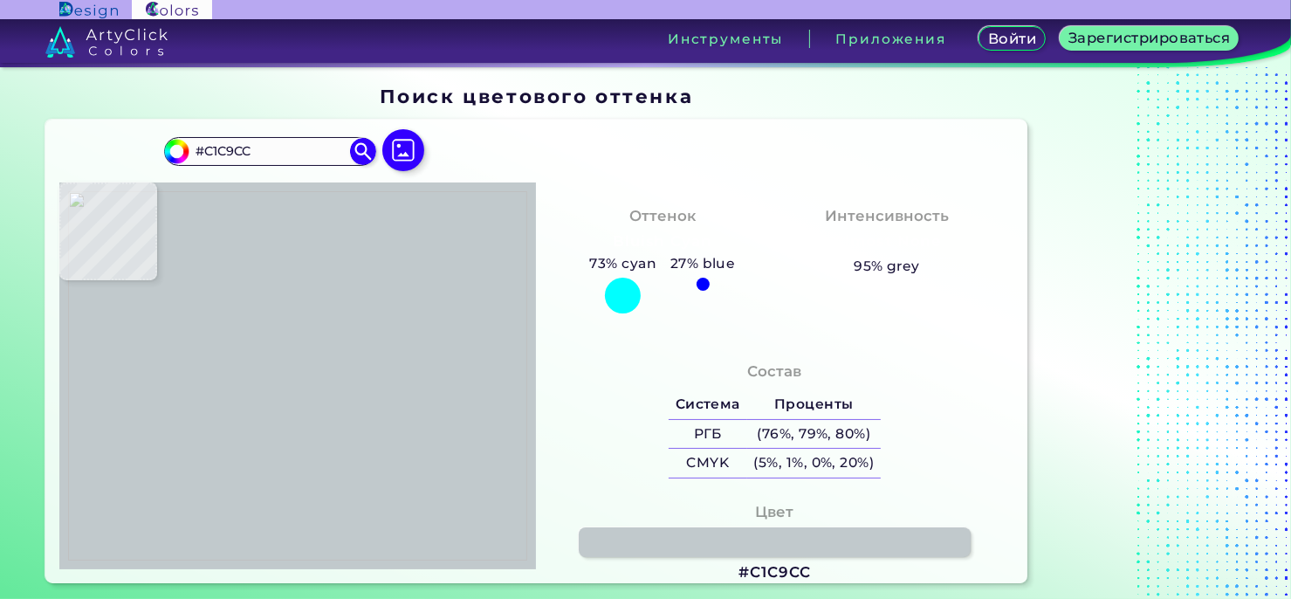
type input "#c6ced1"
type input "#C6CED1"
type input "#c0c8cb"
type input "#C0C8CB"
type input "#bec6c9"
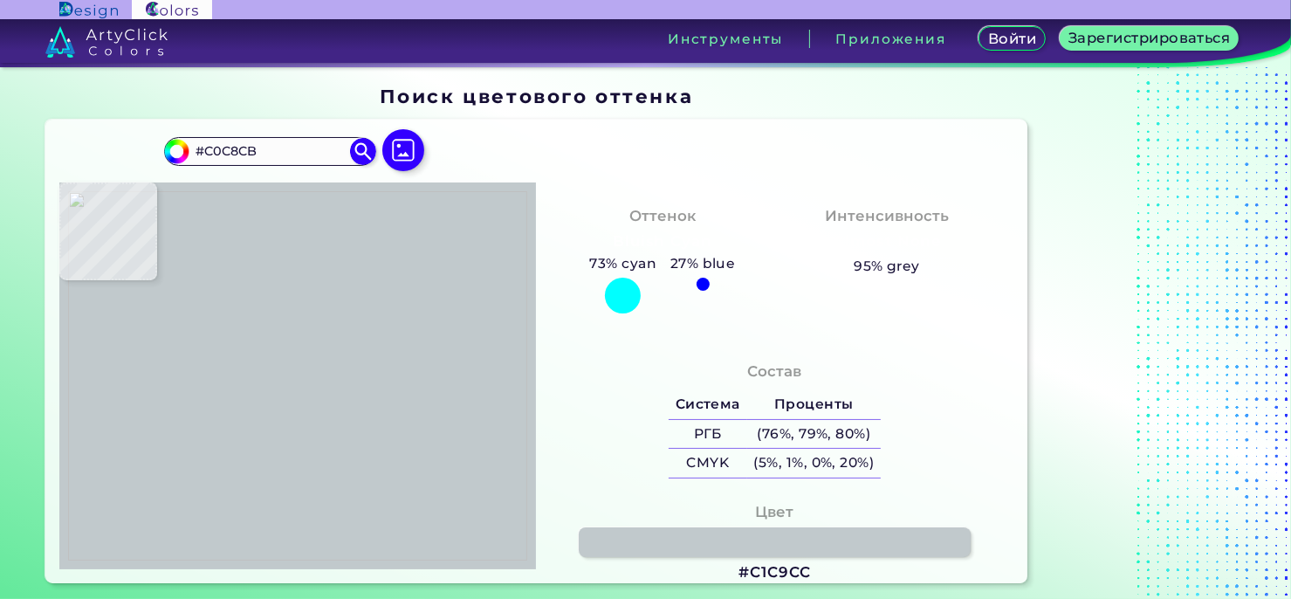
type input "#BEC6C9"
type input "#c2c7cd"
type input "#C2C7CD"
type input "#bcc3c9"
type input "#BCC3C9"
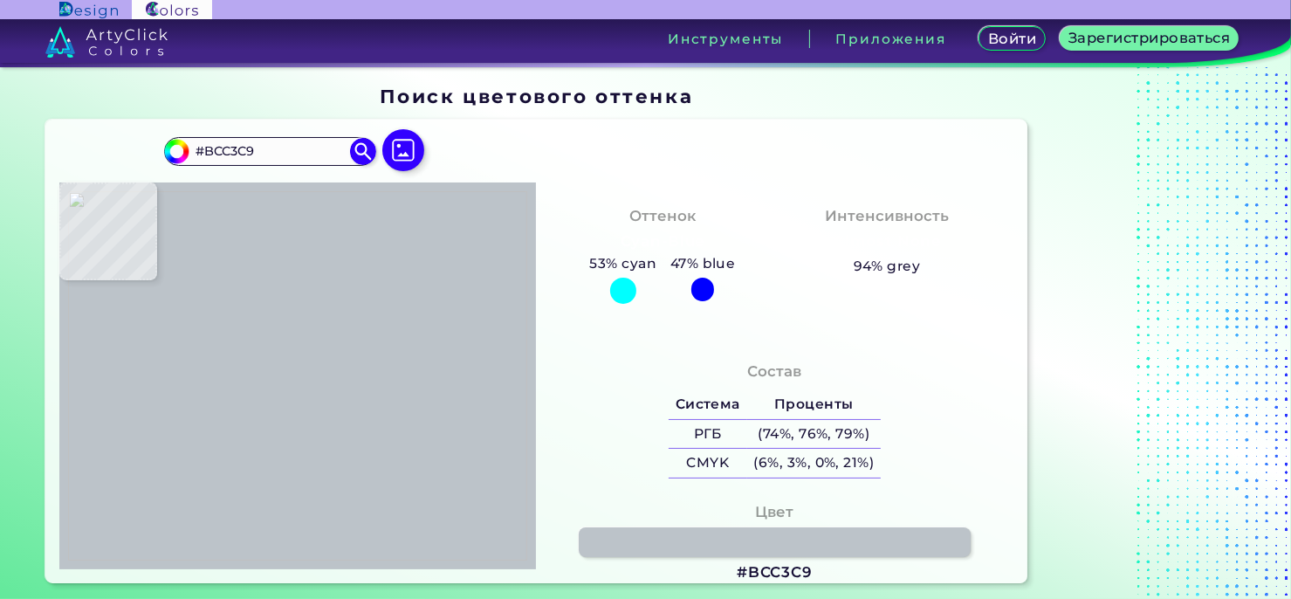
type input "#bec5cb"
type input "#BEC5CB"
type input "#c0c5cb"
type input "#C0C5CB"
type input "#b7bcc2"
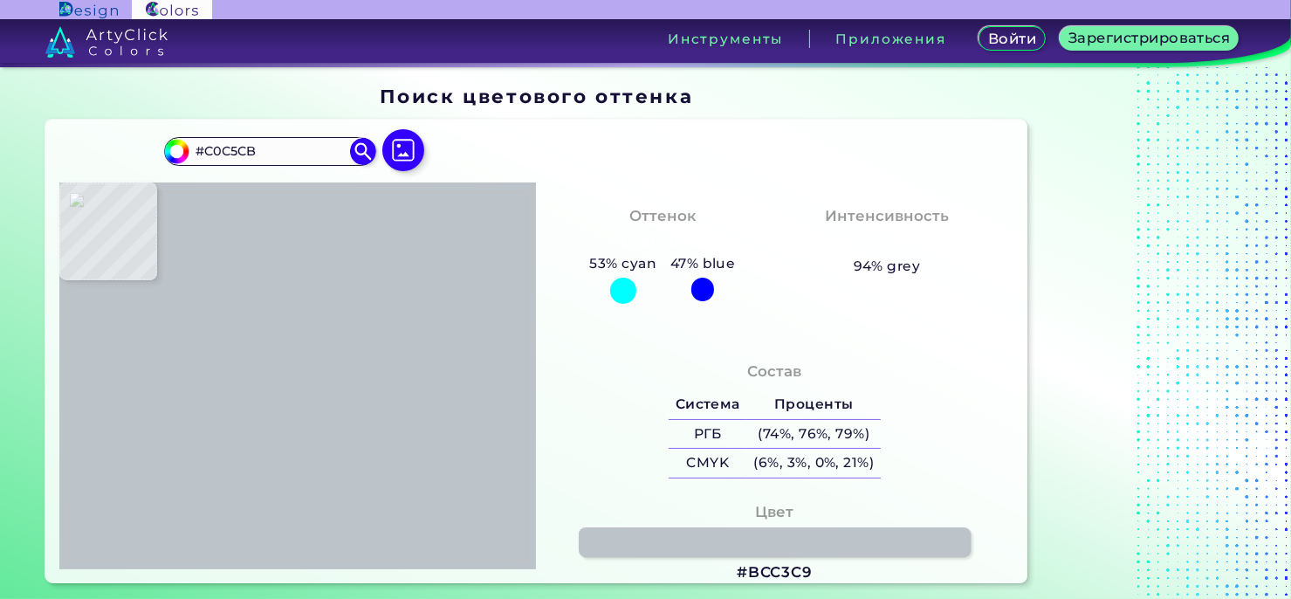
type input "#B7BCC2"
type input "#c6cdd3"
type input "#C6CDD3"
type input "#bdc2ca"
type input "#BDC2CA"
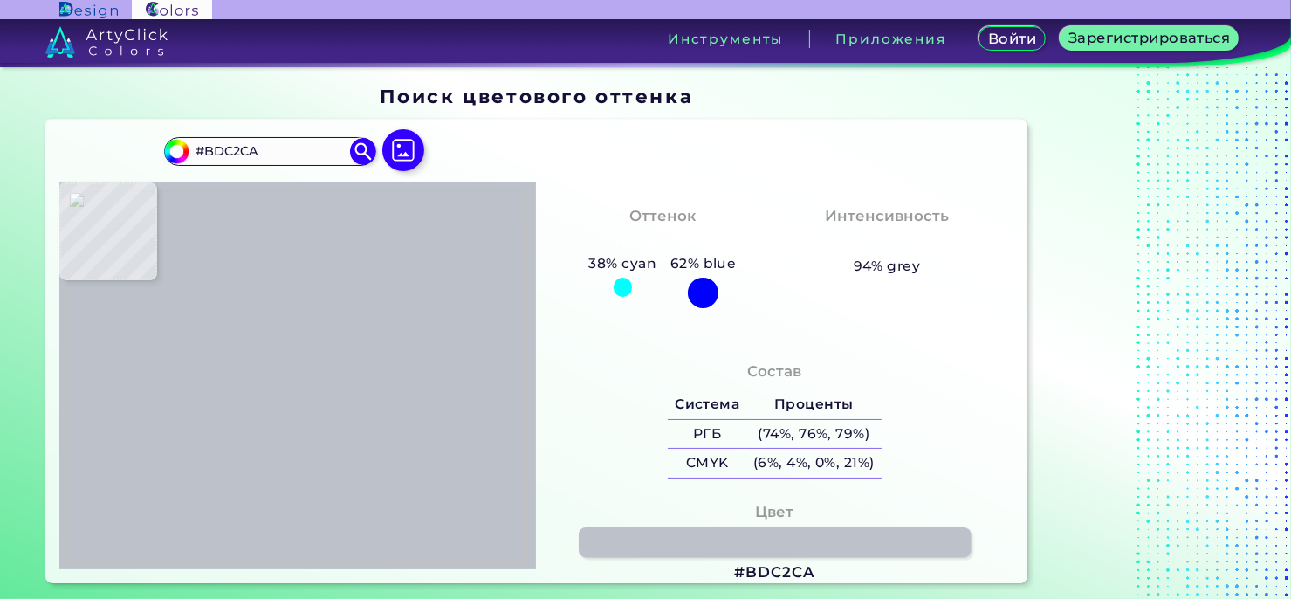
type input "#c6cdd5"
type input "#C6CDD5"
type input "#bbc4c9"
type input "#BBC4C9"
type input "#bcc5ca"
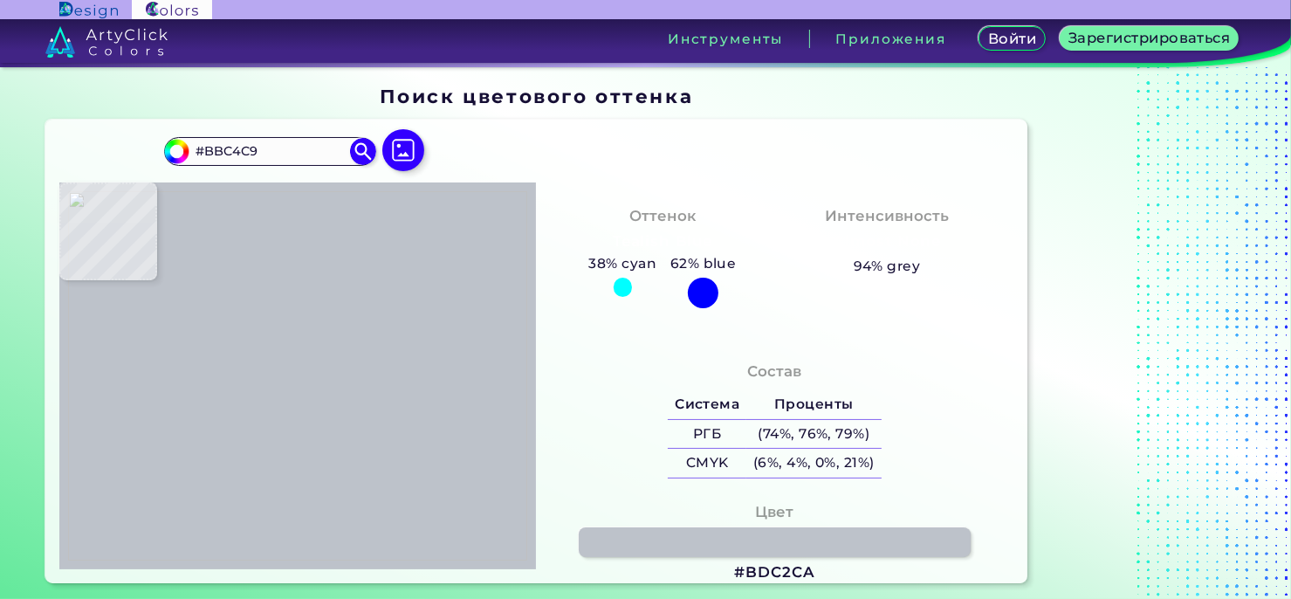
type input "#BCC5CA"
type input "#c3ccd1"
type input "#C3CCD1"
type input "#c3cbd0"
type input "#C3CBD0"
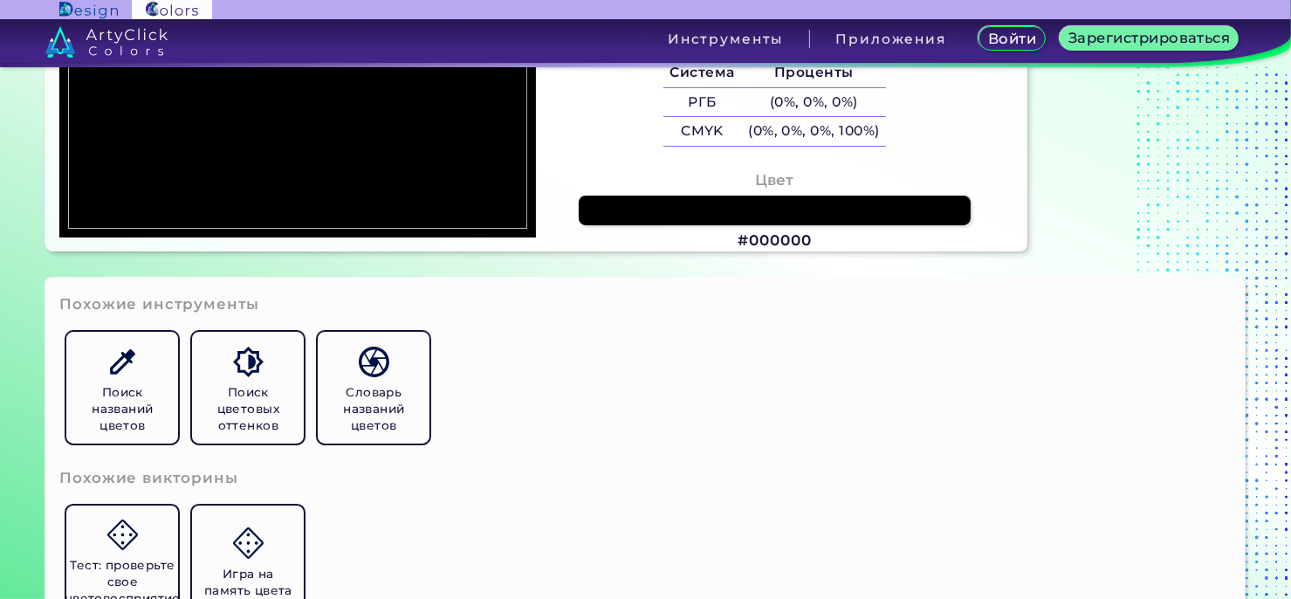
scroll to position [436, 0]
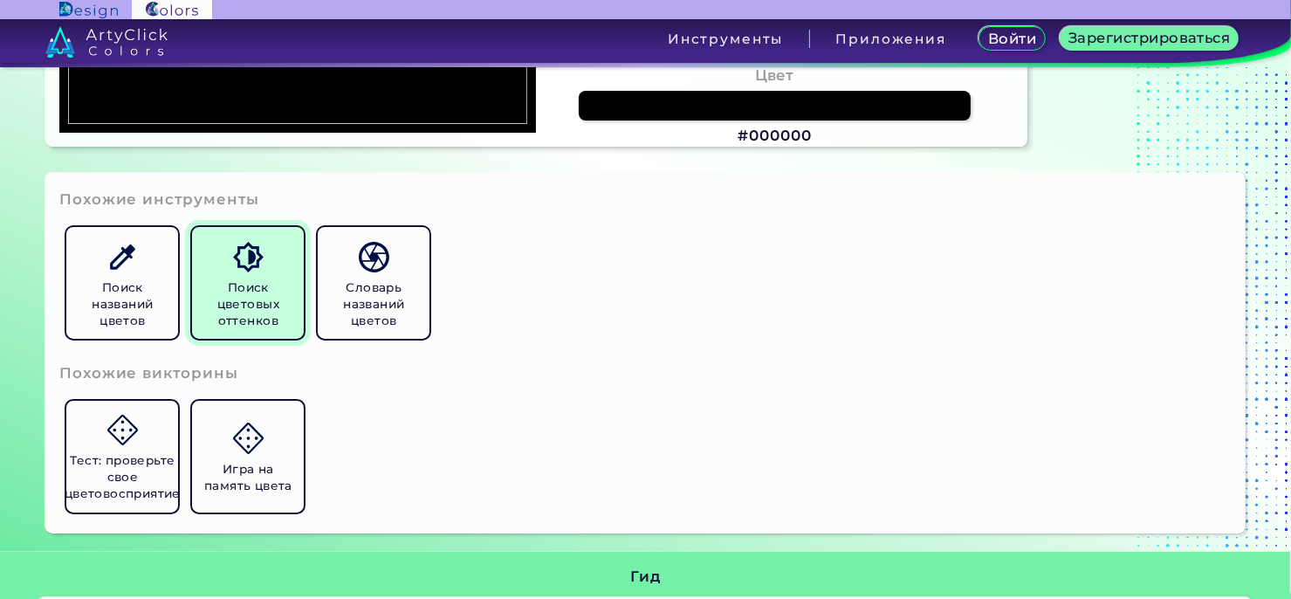
click at [244, 305] on font "Поиск цветовых оттенков" at bounding box center [248, 303] width 62 height 47
